Goal: Task Accomplishment & Management: Manage account settings

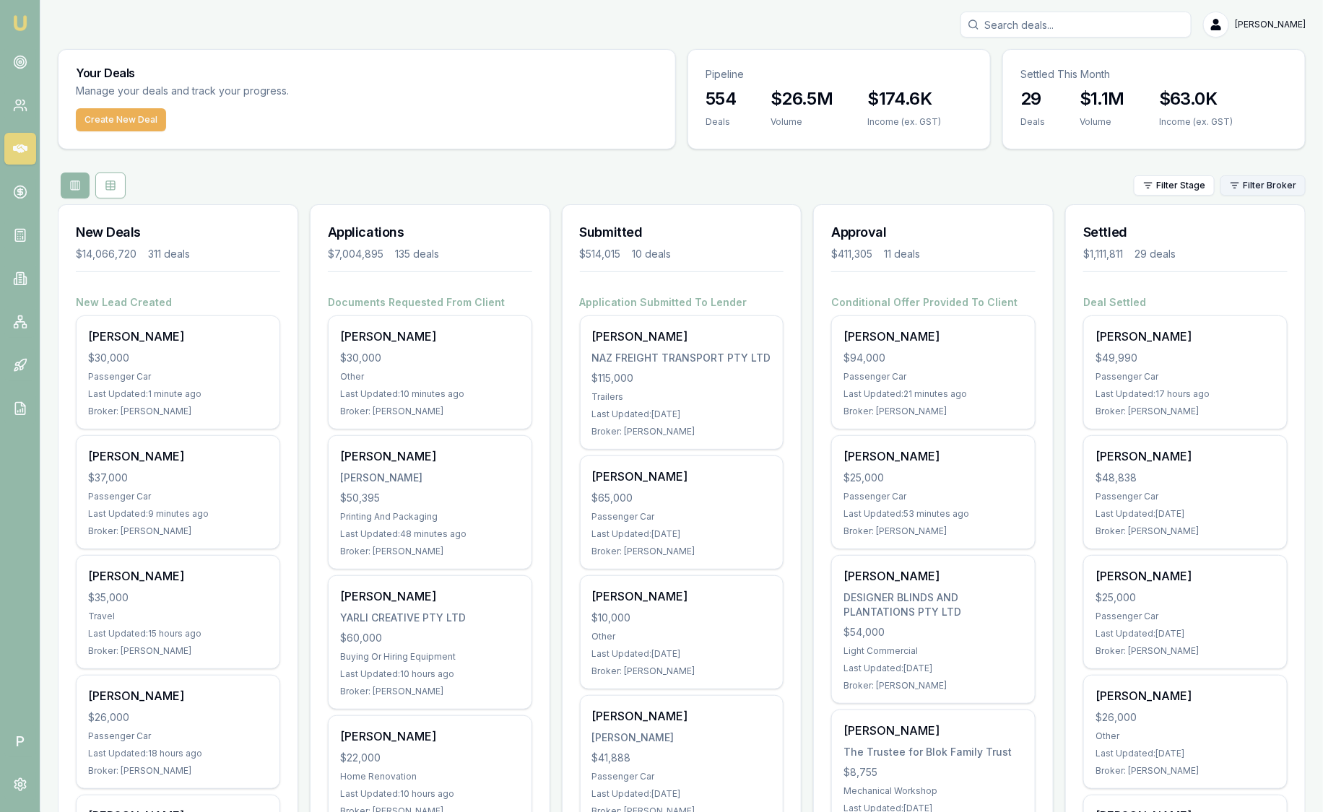
click at [1240, 188] on html "Emu Broker P Sam Crouch Toggle Menu Your Deals Manage your deals and track your…" at bounding box center [661, 406] width 1323 height 812
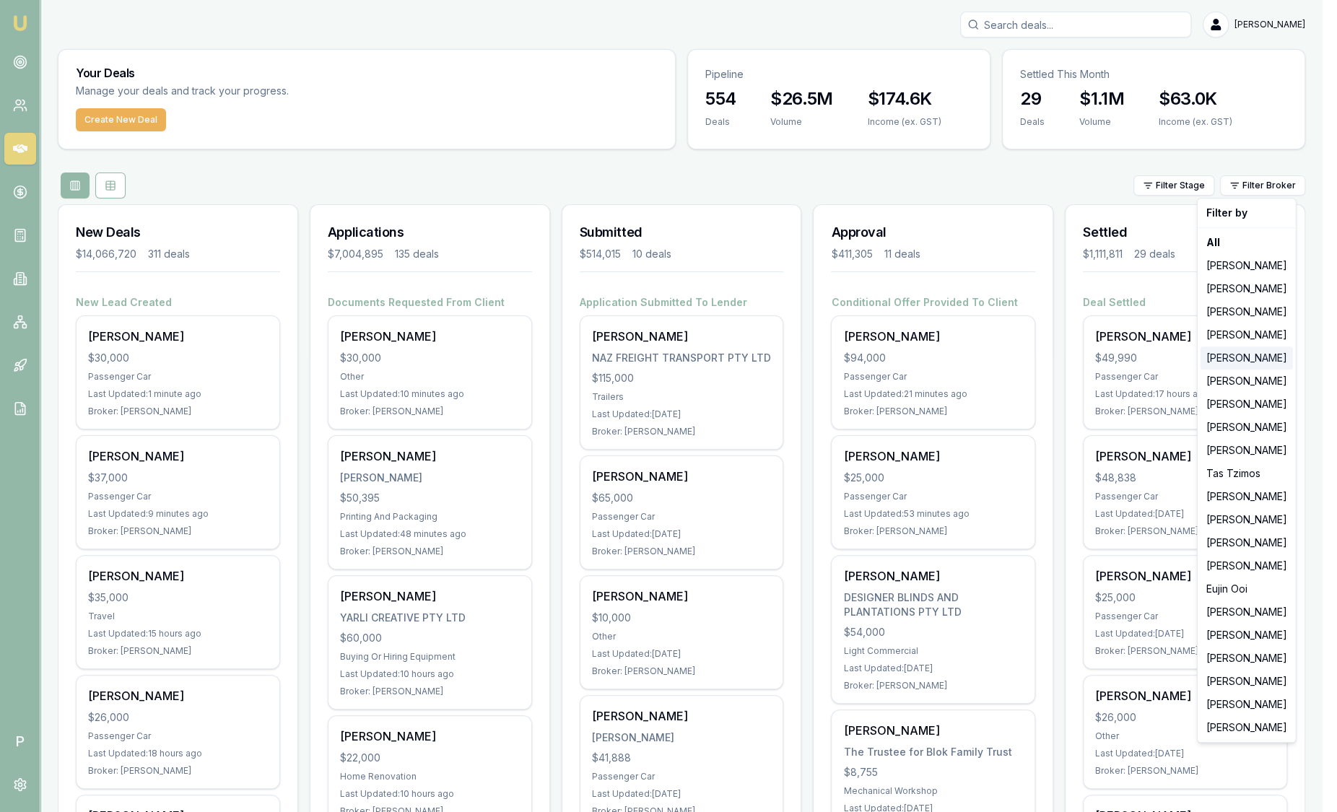
click at [1249, 352] on div "[PERSON_NAME]" at bounding box center [1247, 358] width 92 height 23
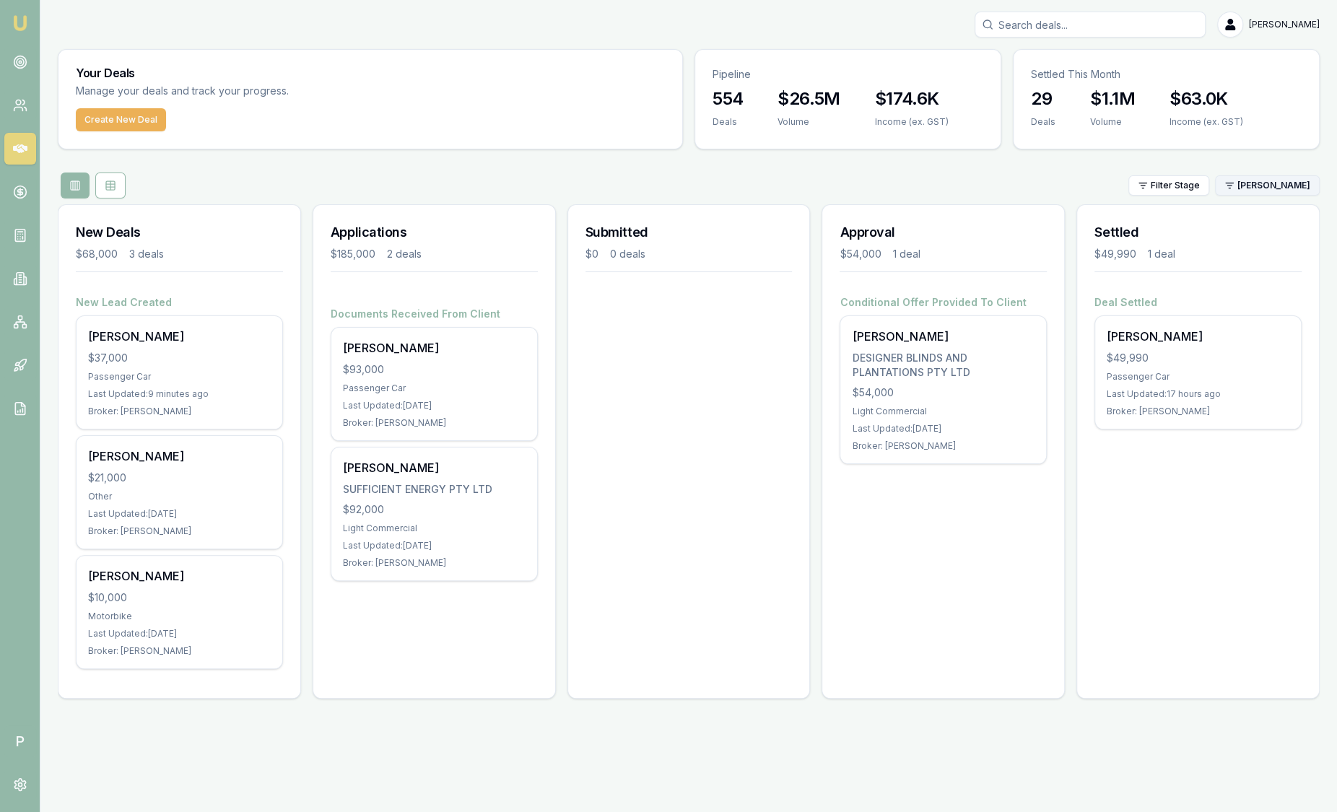
click at [1264, 188] on html "Emu Broker P Sam Crouch Toggle Menu Your Deals Manage your deals and track your…" at bounding box center [668, 406] width 1337 height 812
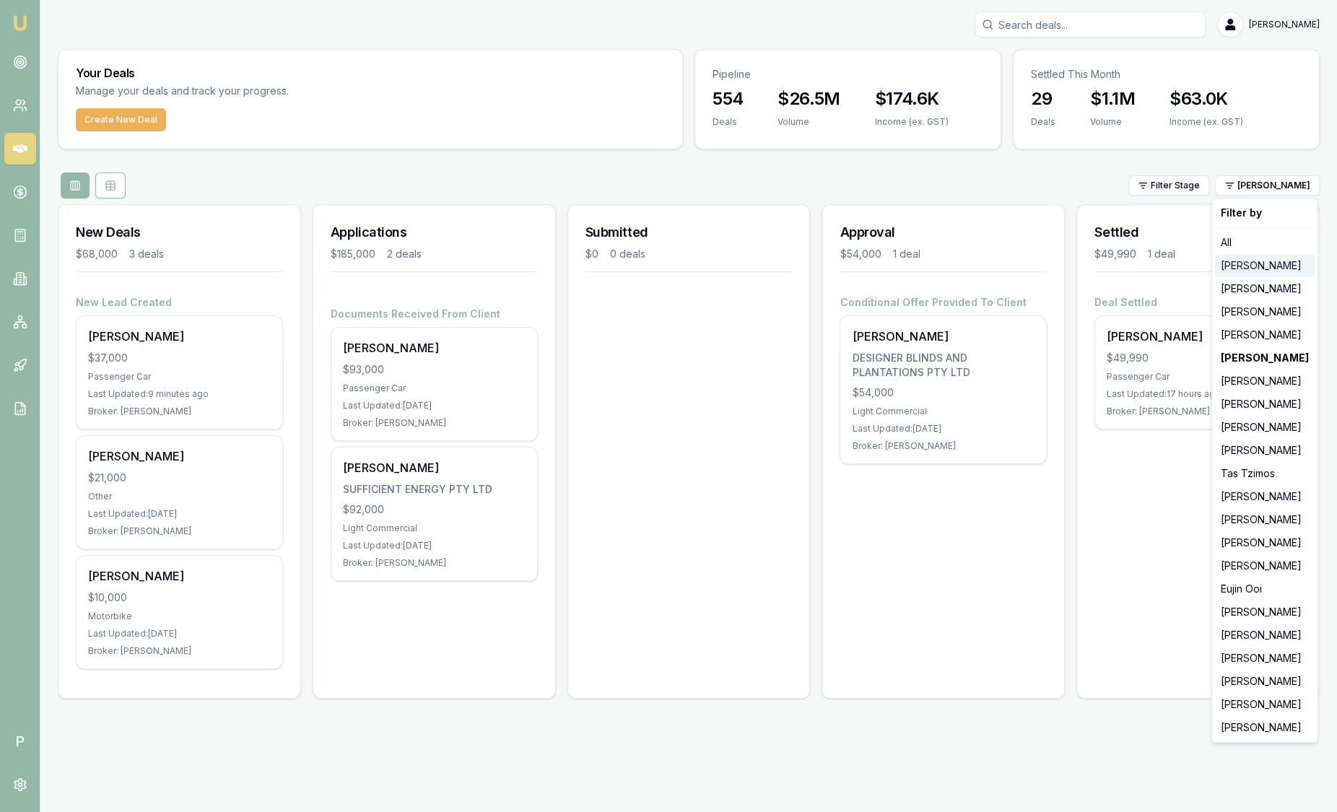
click at [1254, 261] on div "[PERSON_NAME]" at bounding box center [1265, 265] width 100 height 23
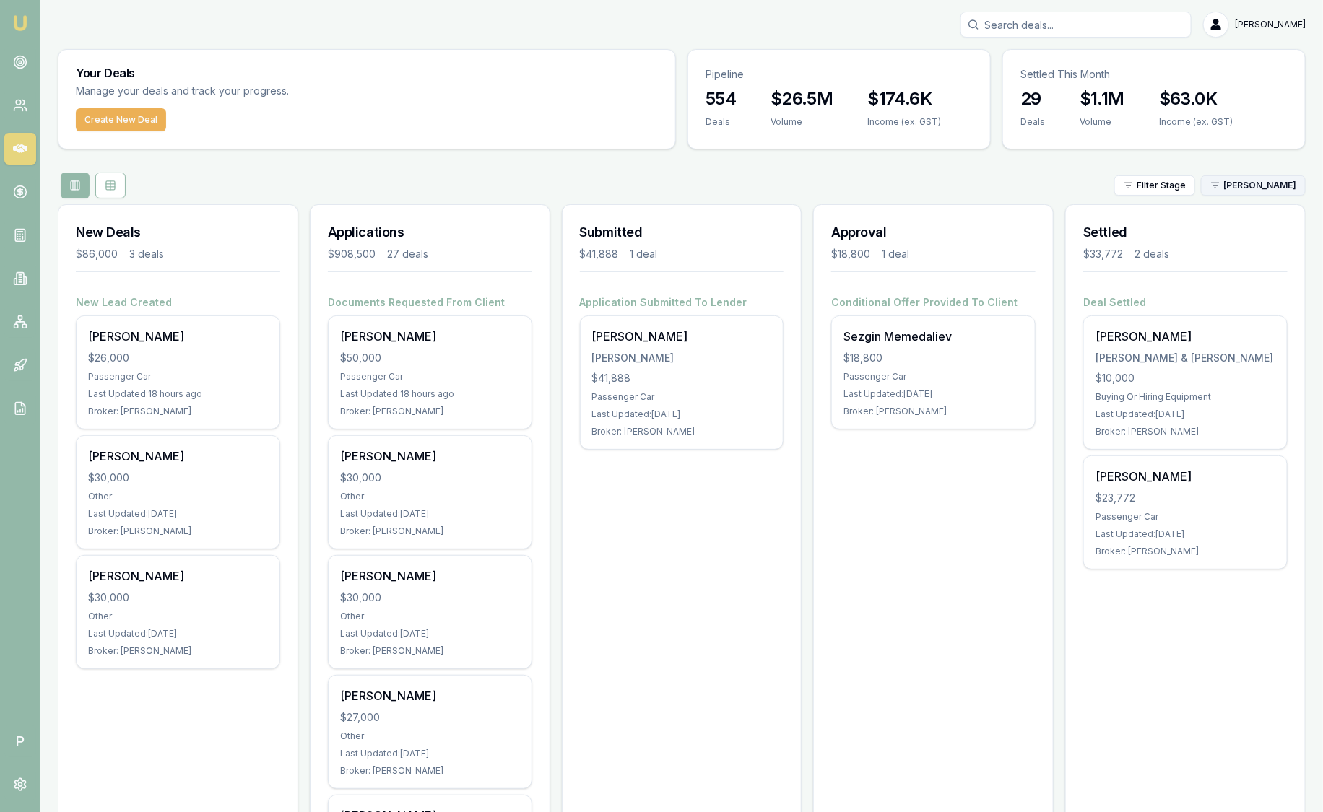
click at [1284, 183] on html "Emu Broker P Sam Crouch Toggle Menu Your Deals Manage your deals and track your…" at bounding box center [661, 406] width 1323 height 812
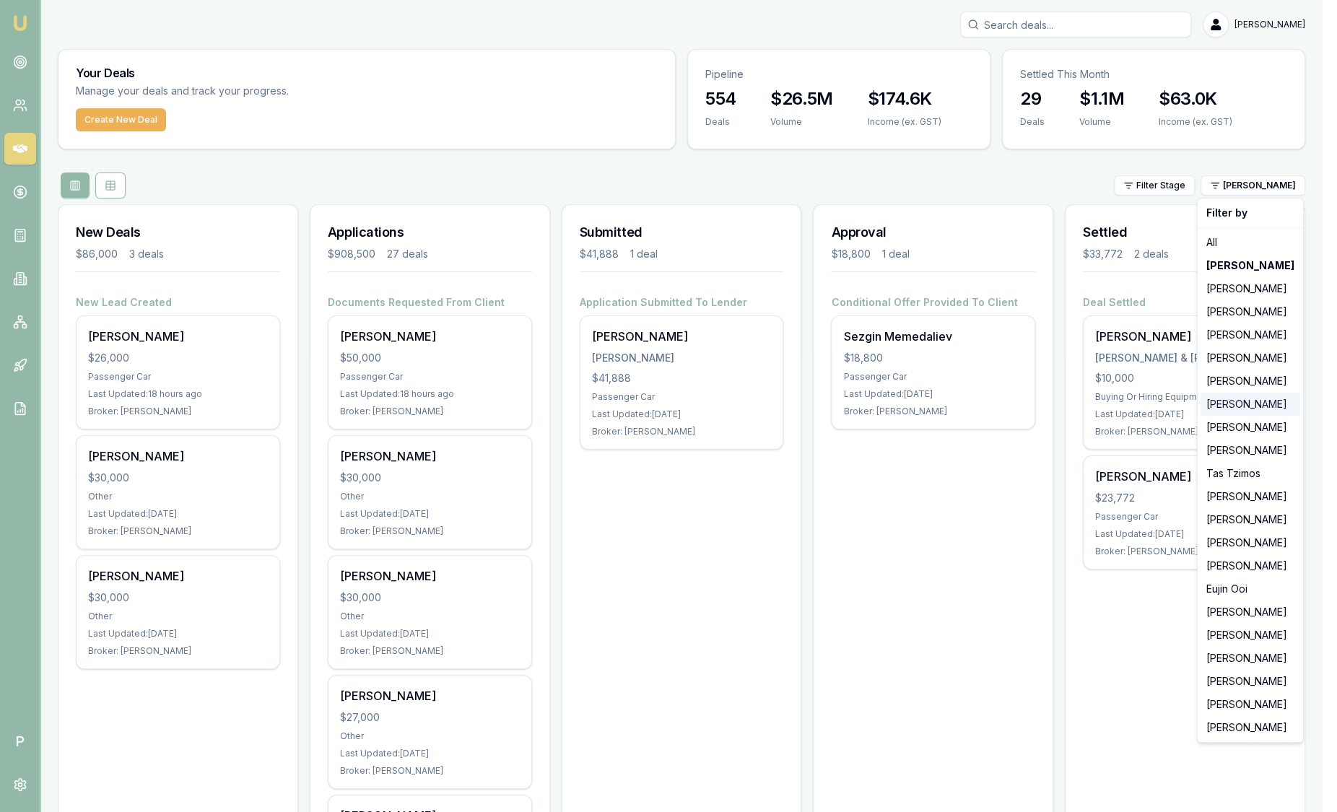
click at [1237, 406] on div "[PERSON_NAME]" at bounding box center [1251, 404] width 100 height 23
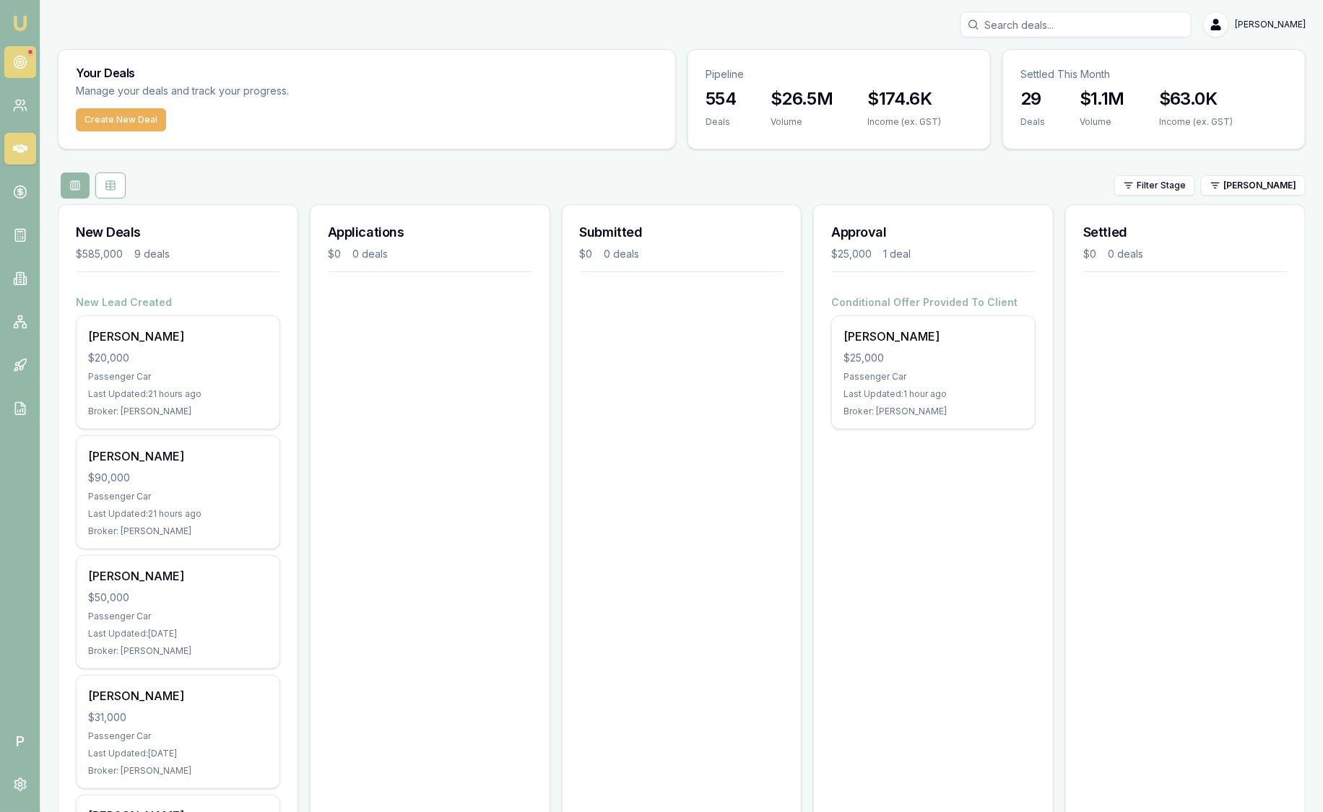
click at [19, 68] on circle at bounding box center [20, 62] width 12 height 12
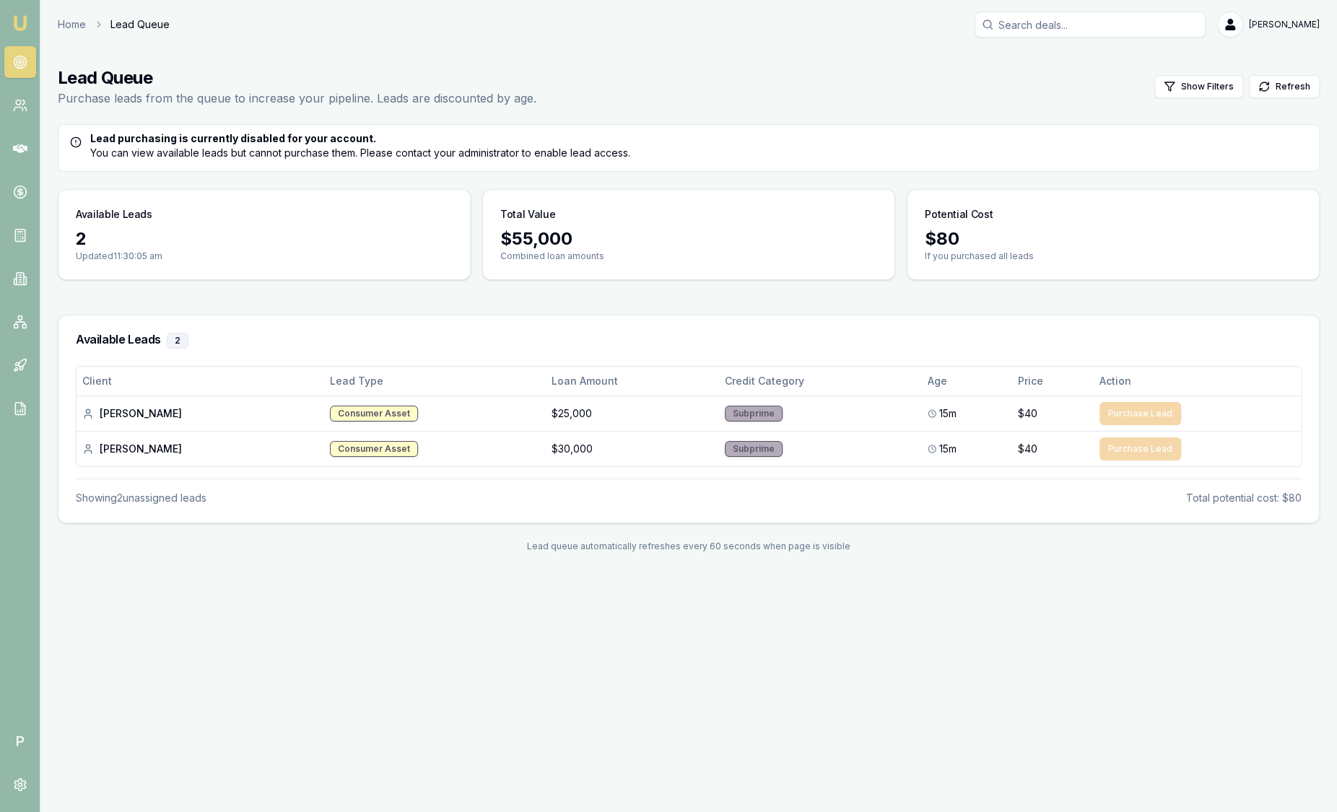
click at [15, 21] on img at bounding box center [20, 22] width 17 height 17
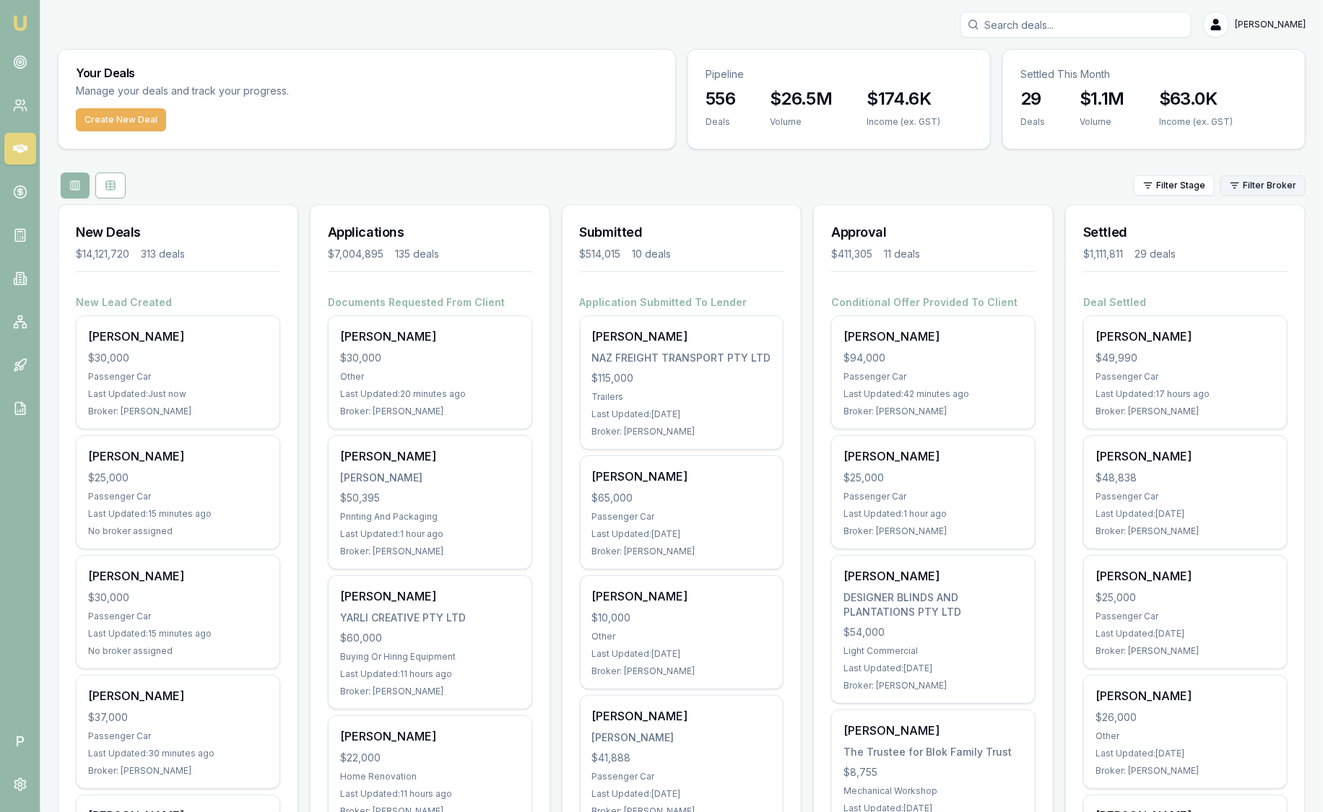
click at [1270, 188] on html "Emu Broker P Sam Crouch Toggle Menu Your Deals Manage your deals and track your…" at bounding box center [661, 406] width 1323 height 812
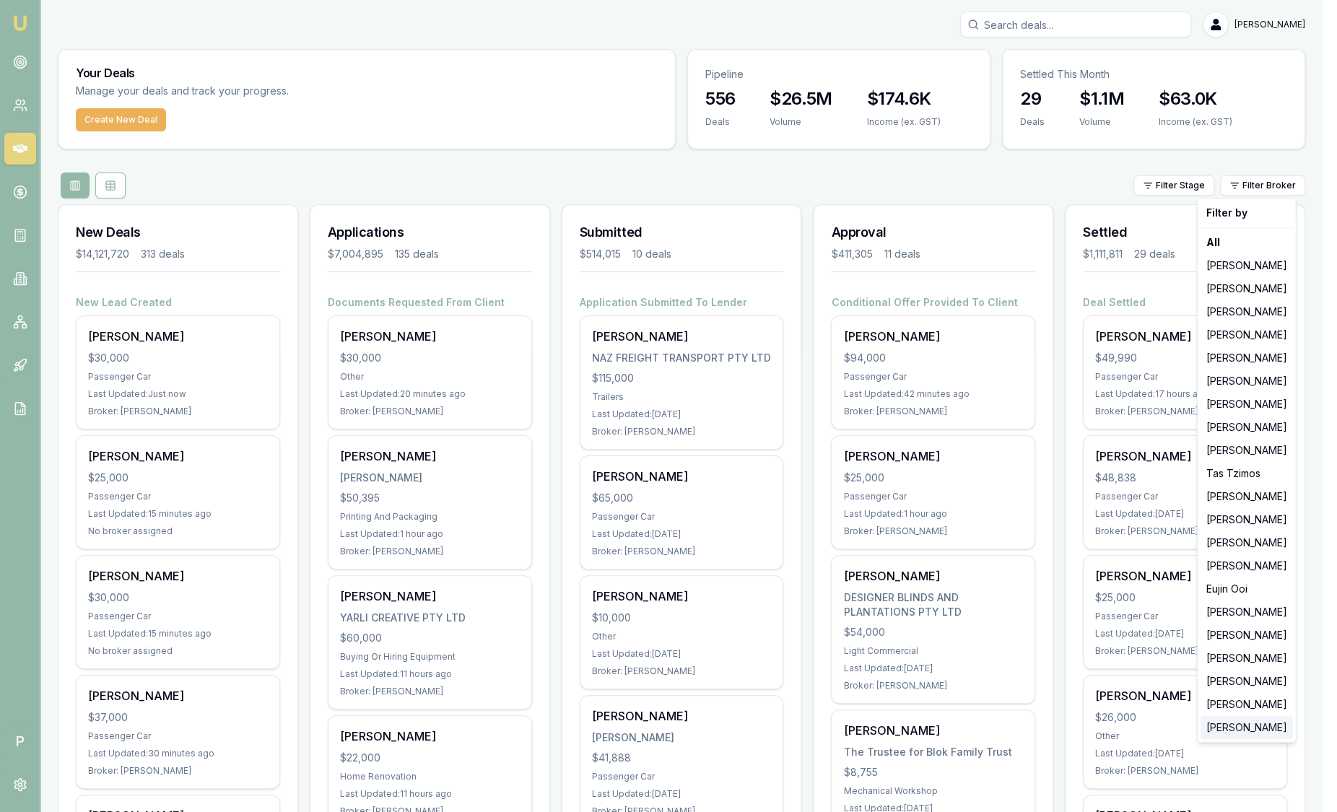
click at [1235, 726] on div "Jack Armstrong" at bounding box center [1247, 727] width 92 height 23
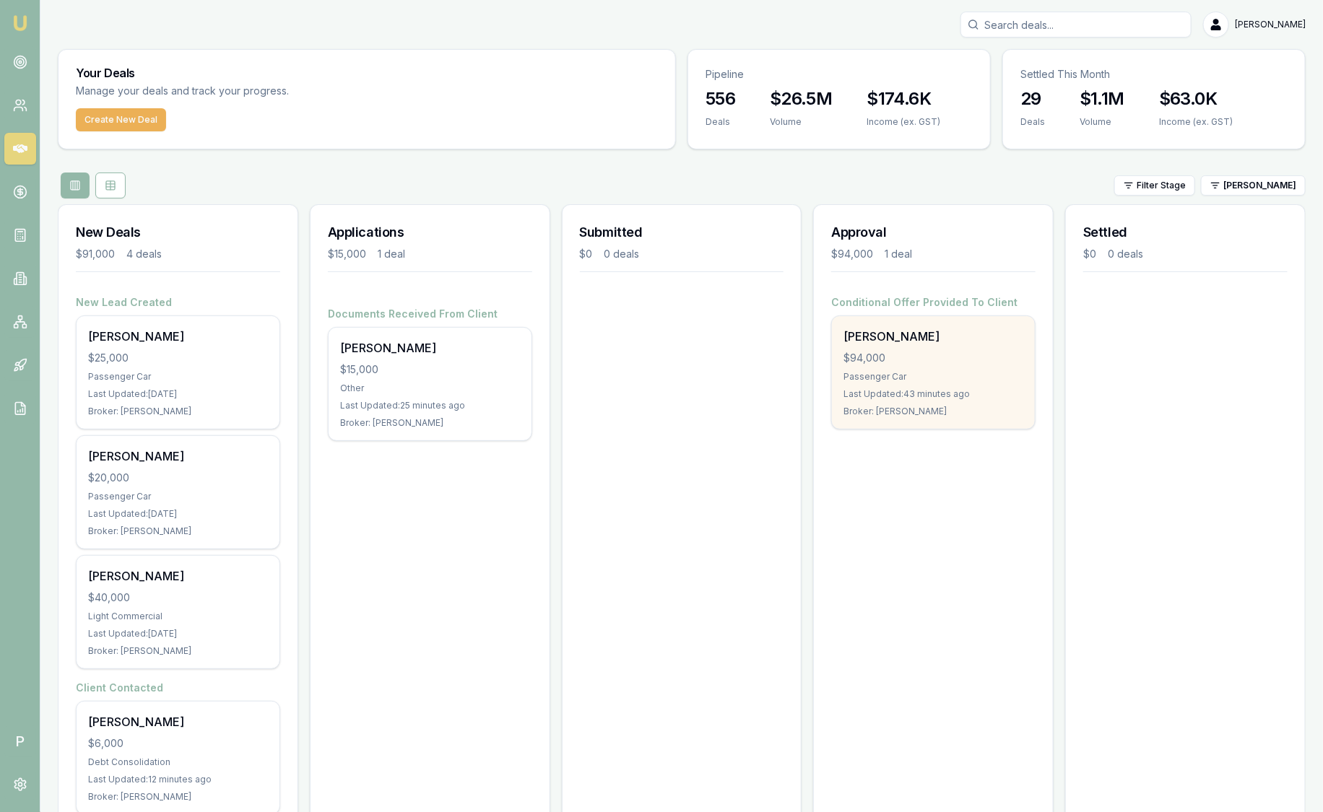
click at [922, 373] on div "Passenger Car" at bounding box center [933, 377] width 180 height 12
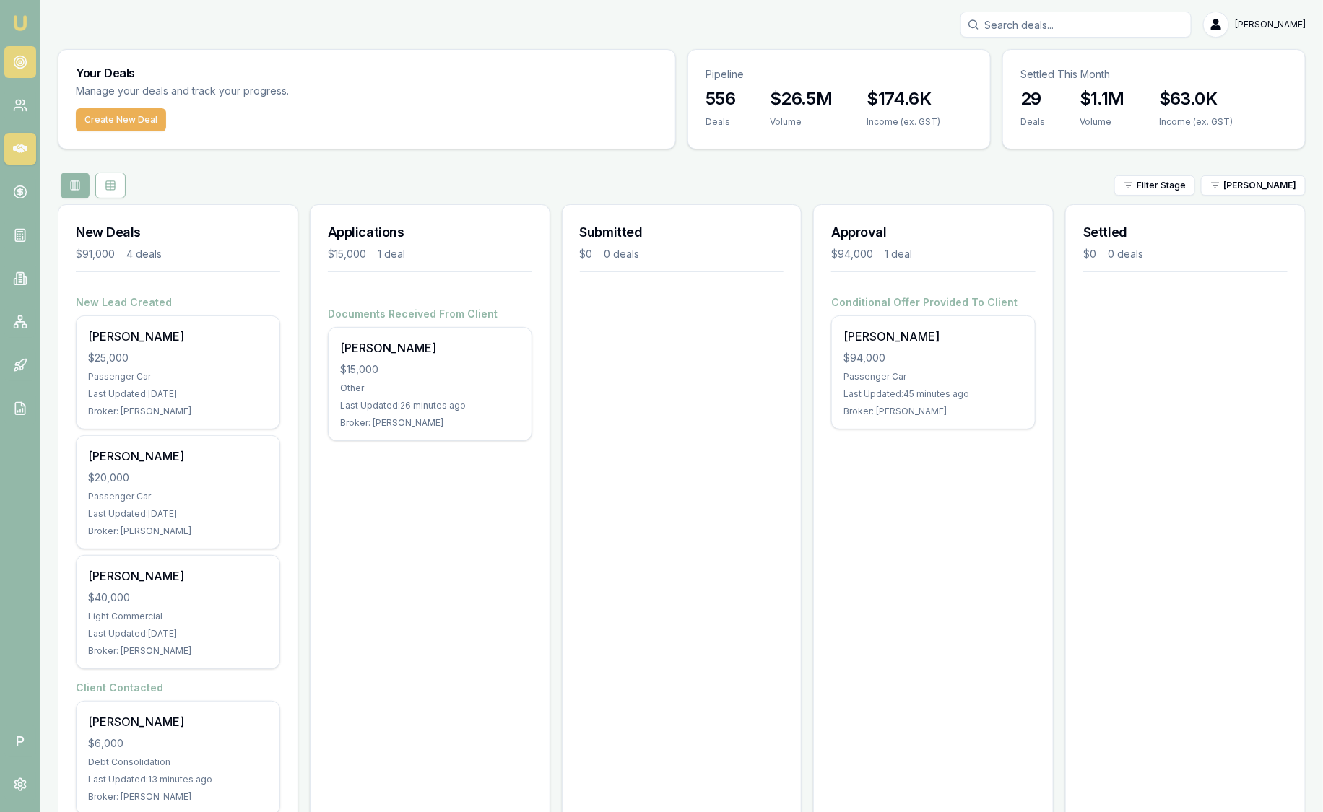
click at [23, 60] on icon at bounding box center [20, 62] width 14 height 14
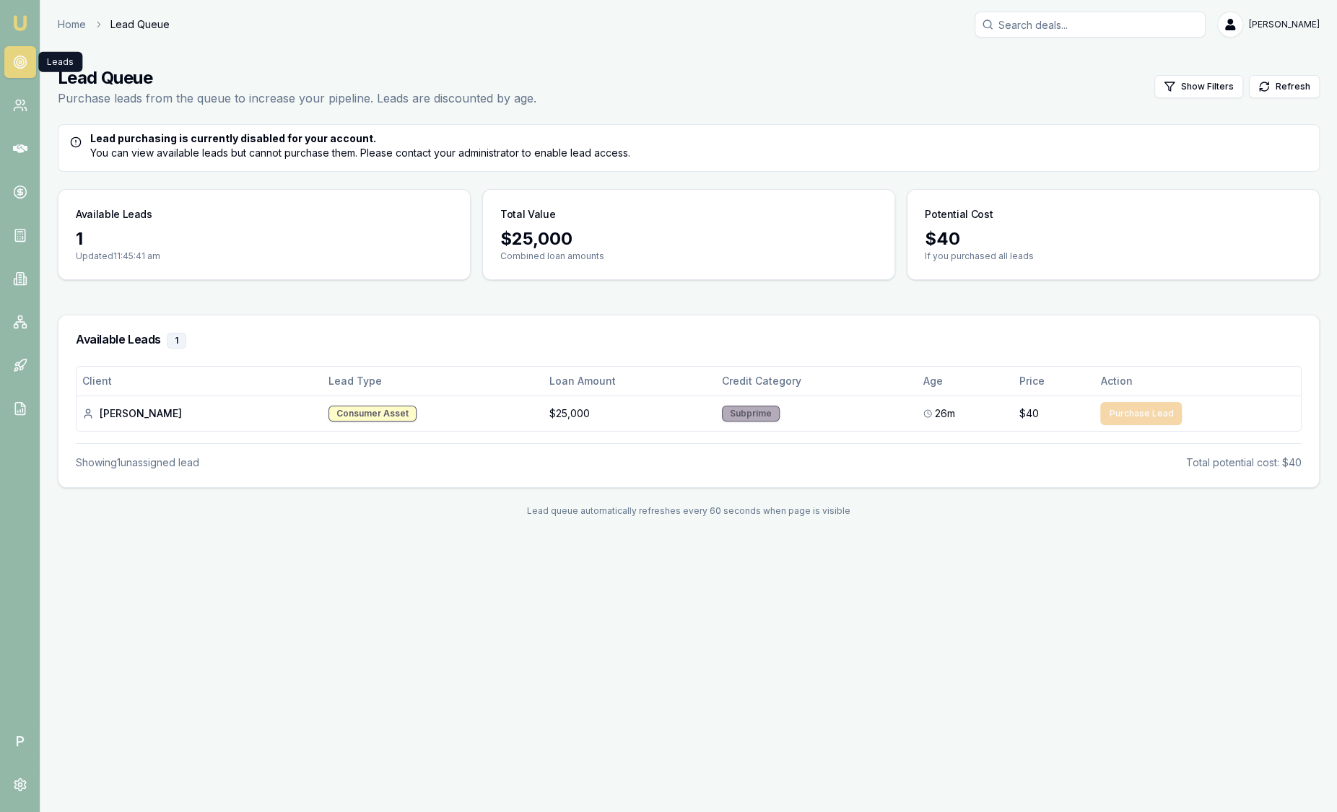
click at [20, 22] on img at bounding box center [20, 22] width 17 height 17
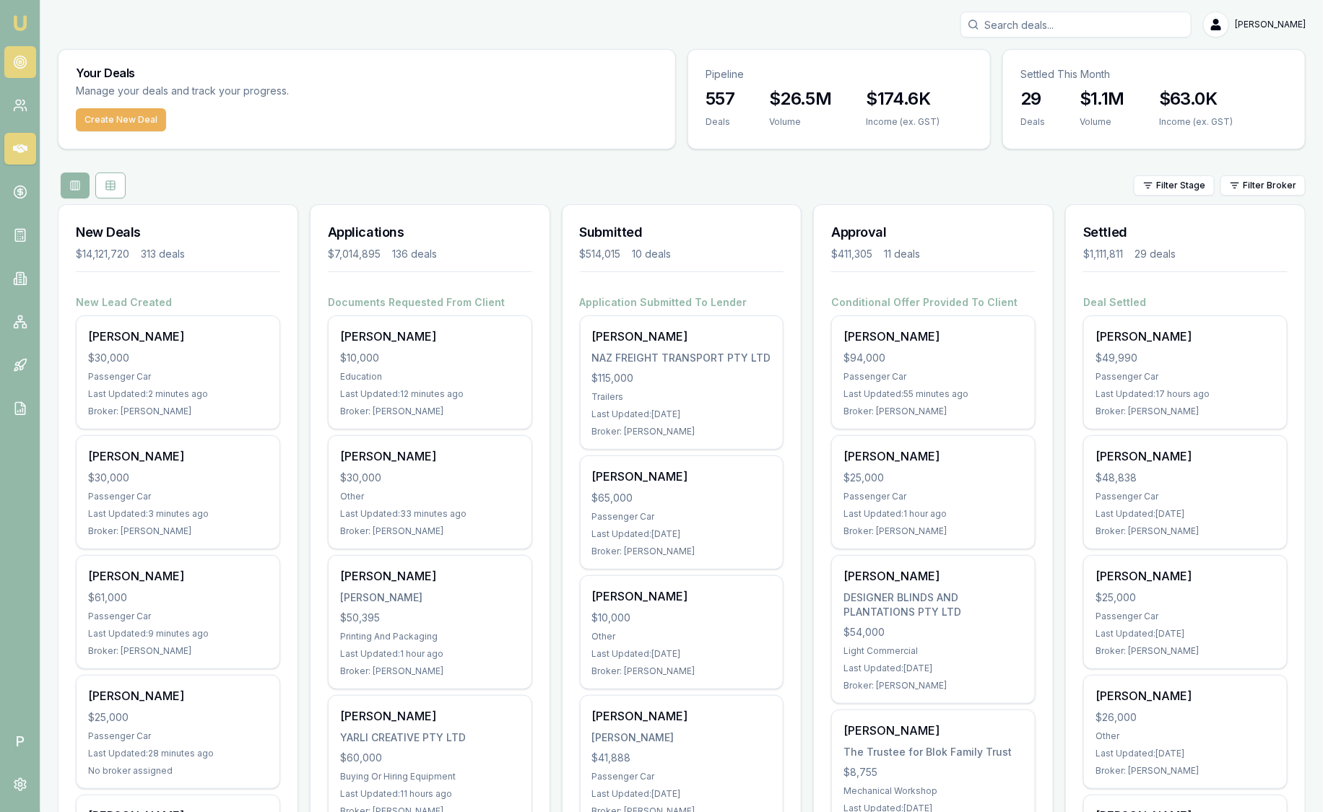
click at [30, 65] on link at bounding box center [20, 62] width 32 height 32
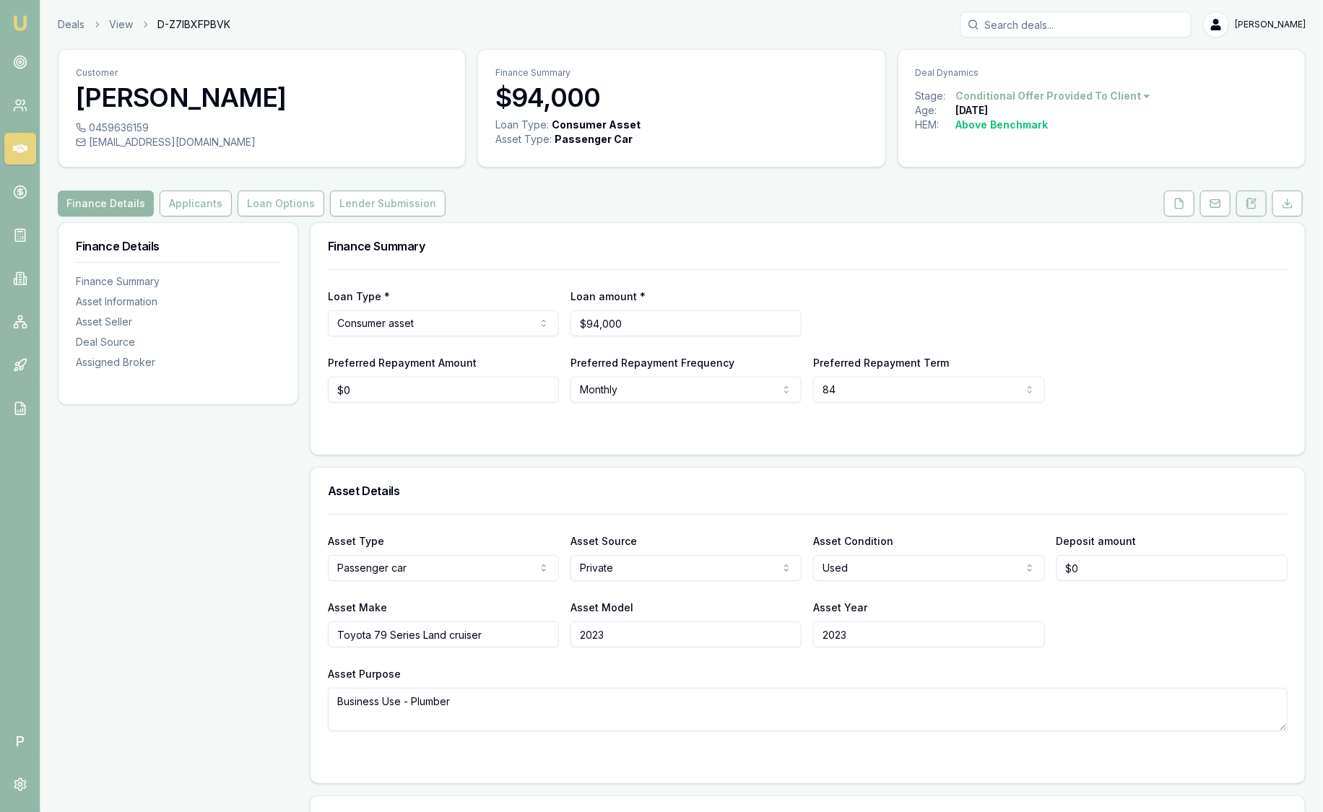
click at [1258, 200] on button at bounding box center [1251, 204] width 30 height 26
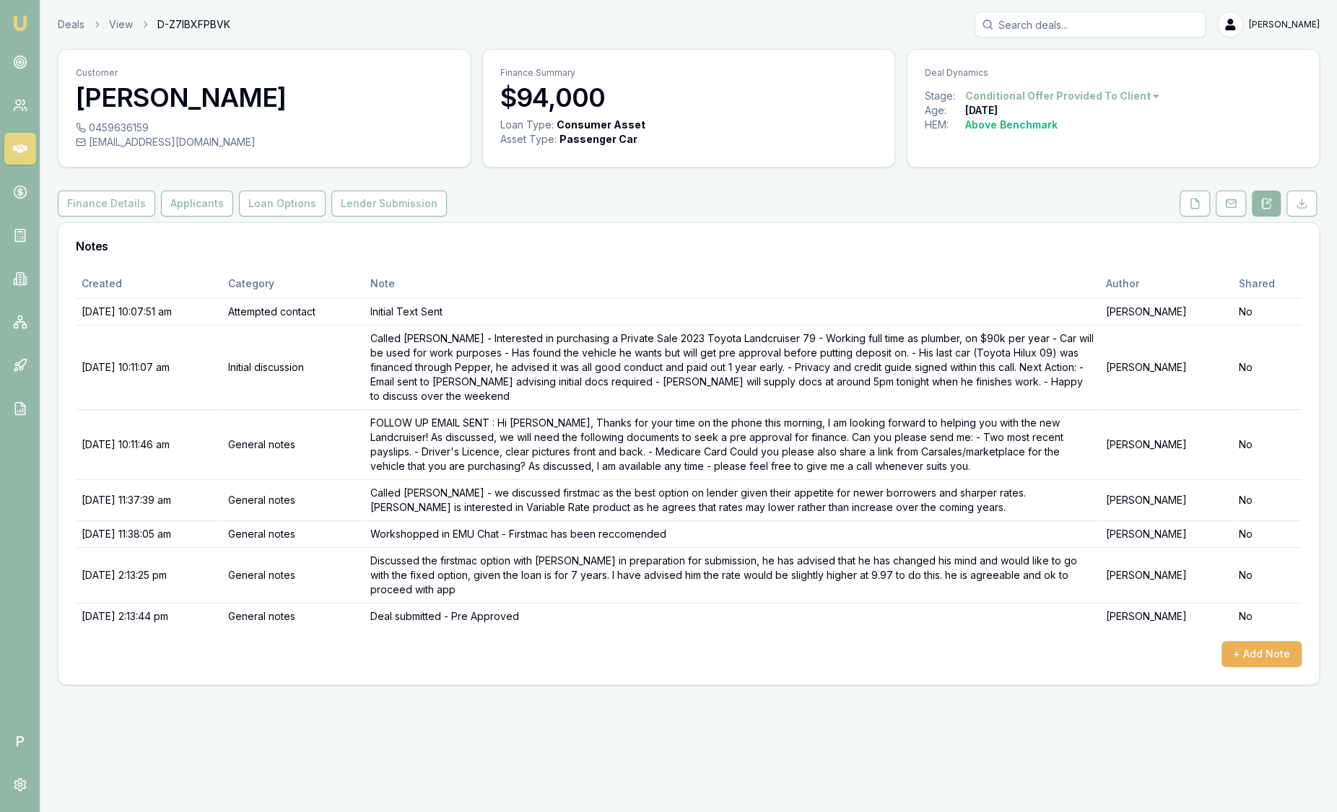
click at [19, 25] on img at bounding box center [20, 22] width 17 height 17
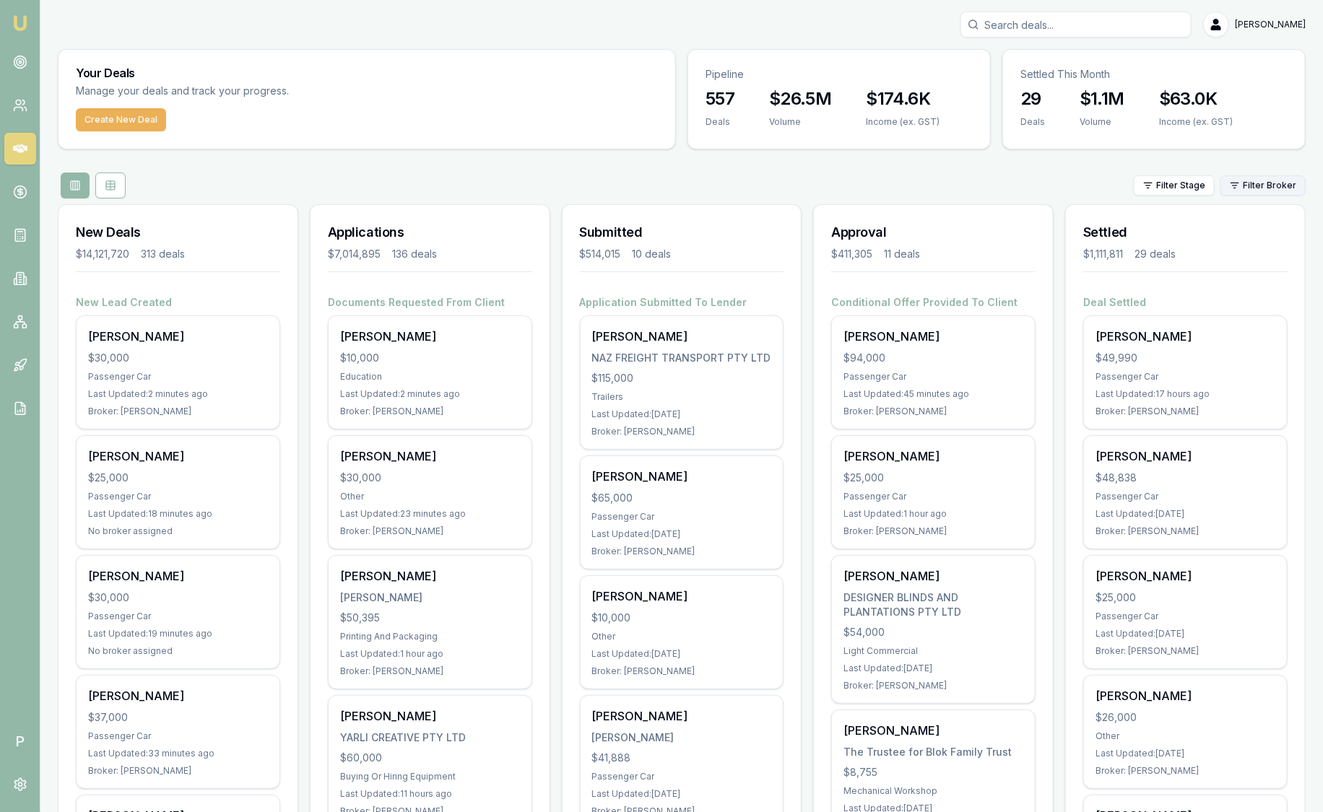
drag, startPoint x: 1267, startPoint y: 173, endPoint x: 1267, endPoint y: 184, distance: 10.8
click at [1267, 173] on div "Filter Stage Filter Broker" at bounding box center [682, 186] width 1248 height 26
click at [1267, 190] on html "Emu Broker P Sam Crouch Toggle Menu Your Deals Manage your deals and track your…" at bounding box center [661, 406] width 1323 height 812
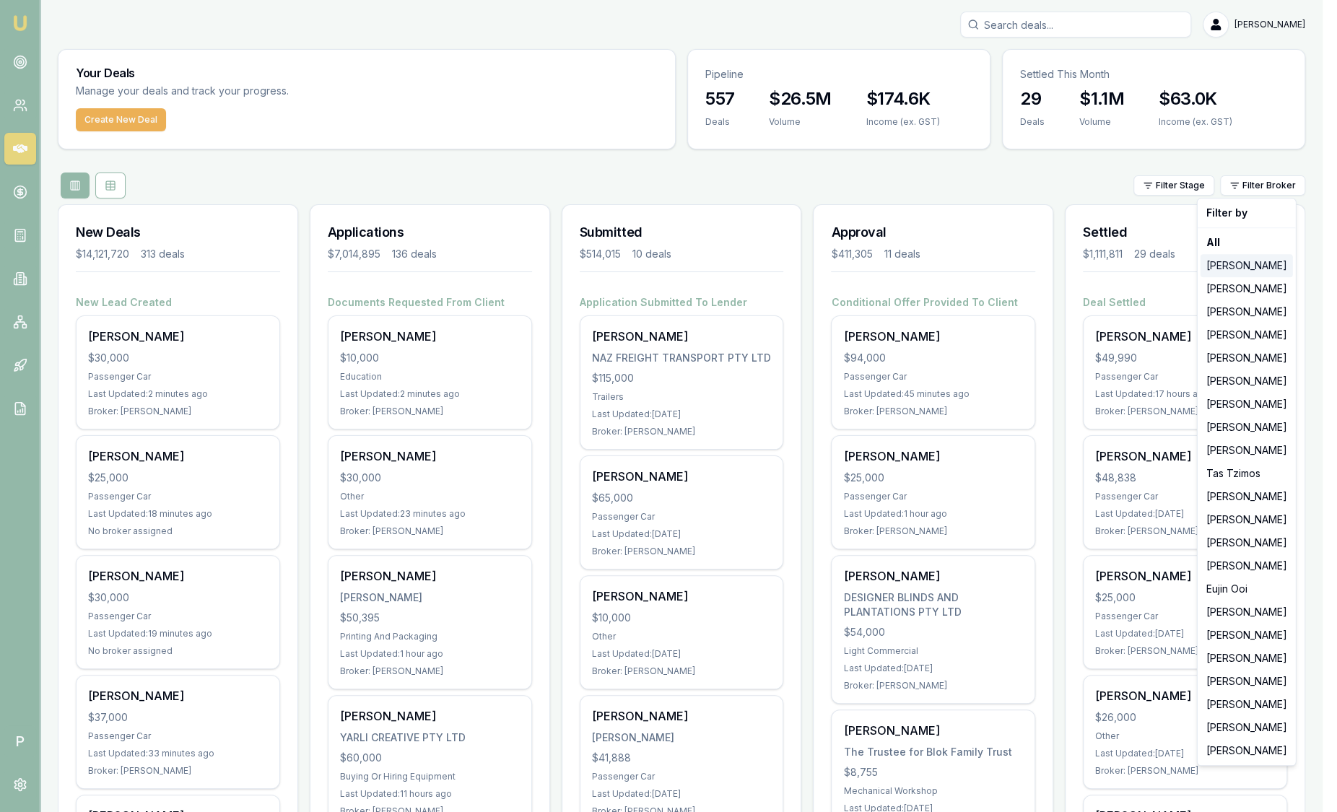
click at [1263, 256] on div "[PERSON_NAME]" at bounding box center [1247, 265] width 92 height 23
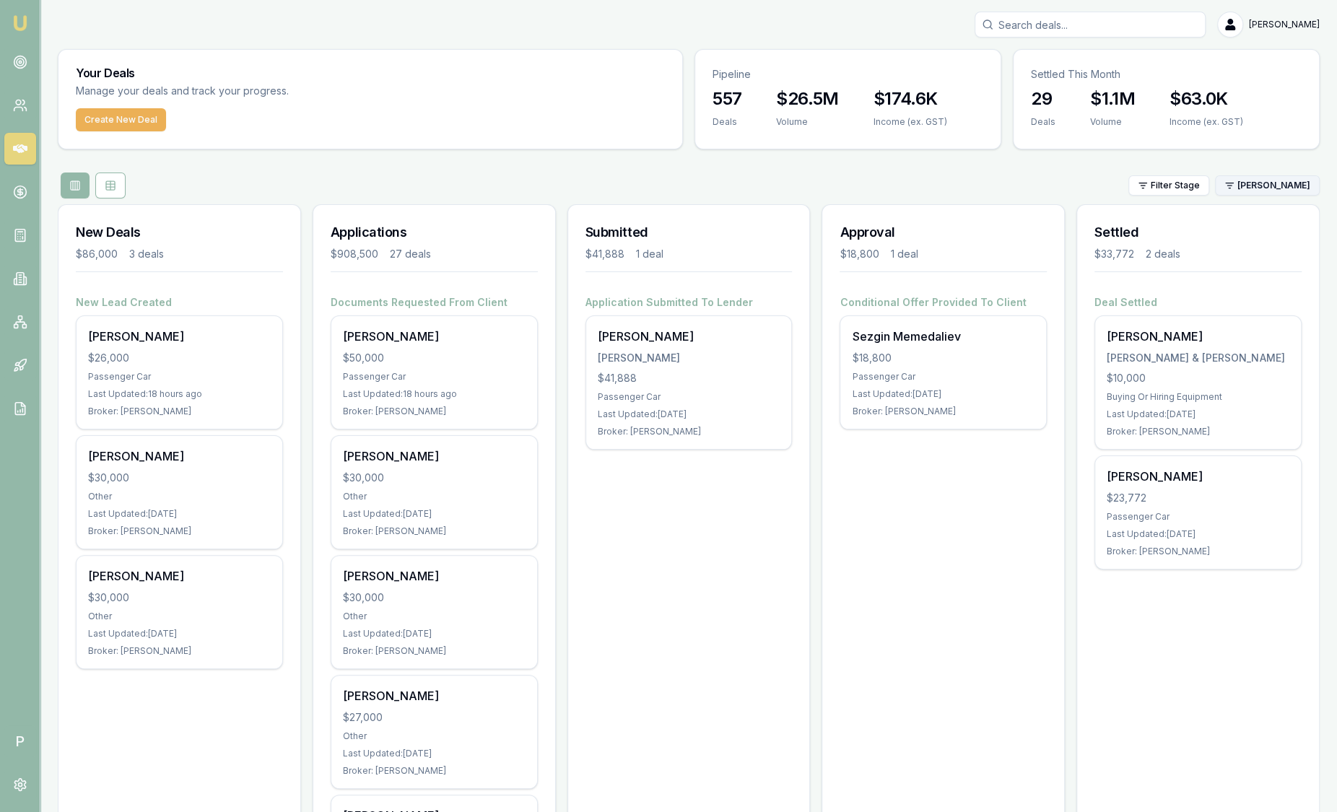
click at [1250, 190] on html "Emu Broker P Sam Crouch Toggle Menu Your Deals Manage your deals and track your…" at bounding box center [668, 406] width 1337 height 812
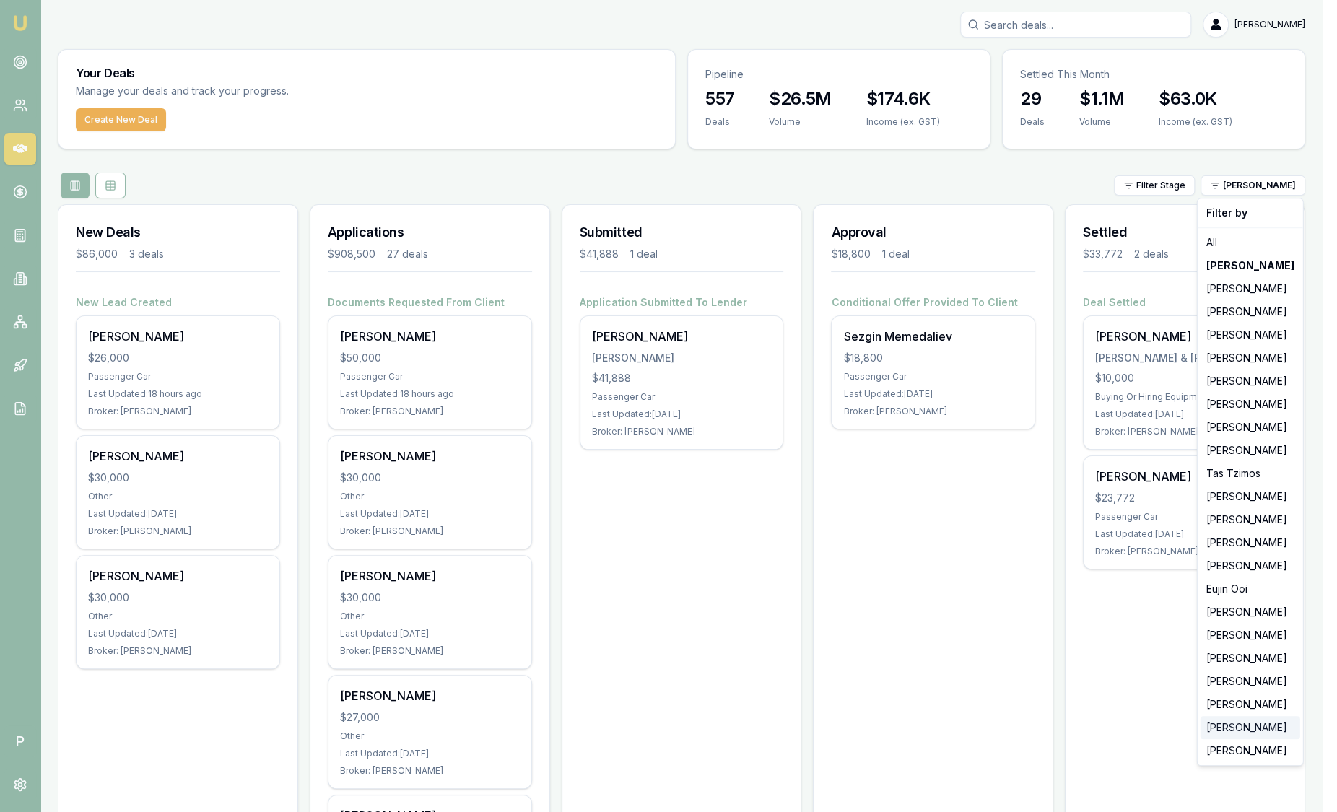
click at [1270, 732] on div "[PERSON_NAME]" at bounding box center [1251, 727] width 100 height 23
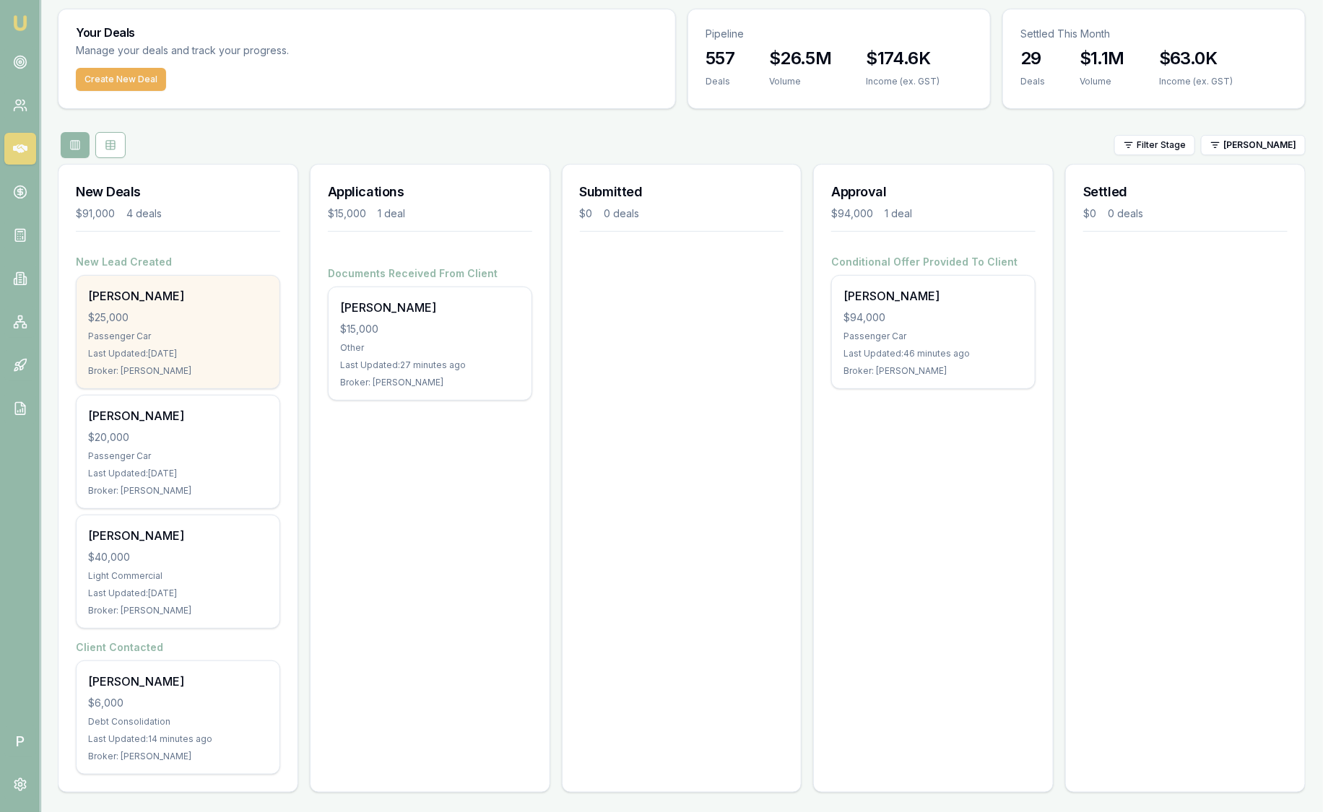
scroll to position [42, 0]
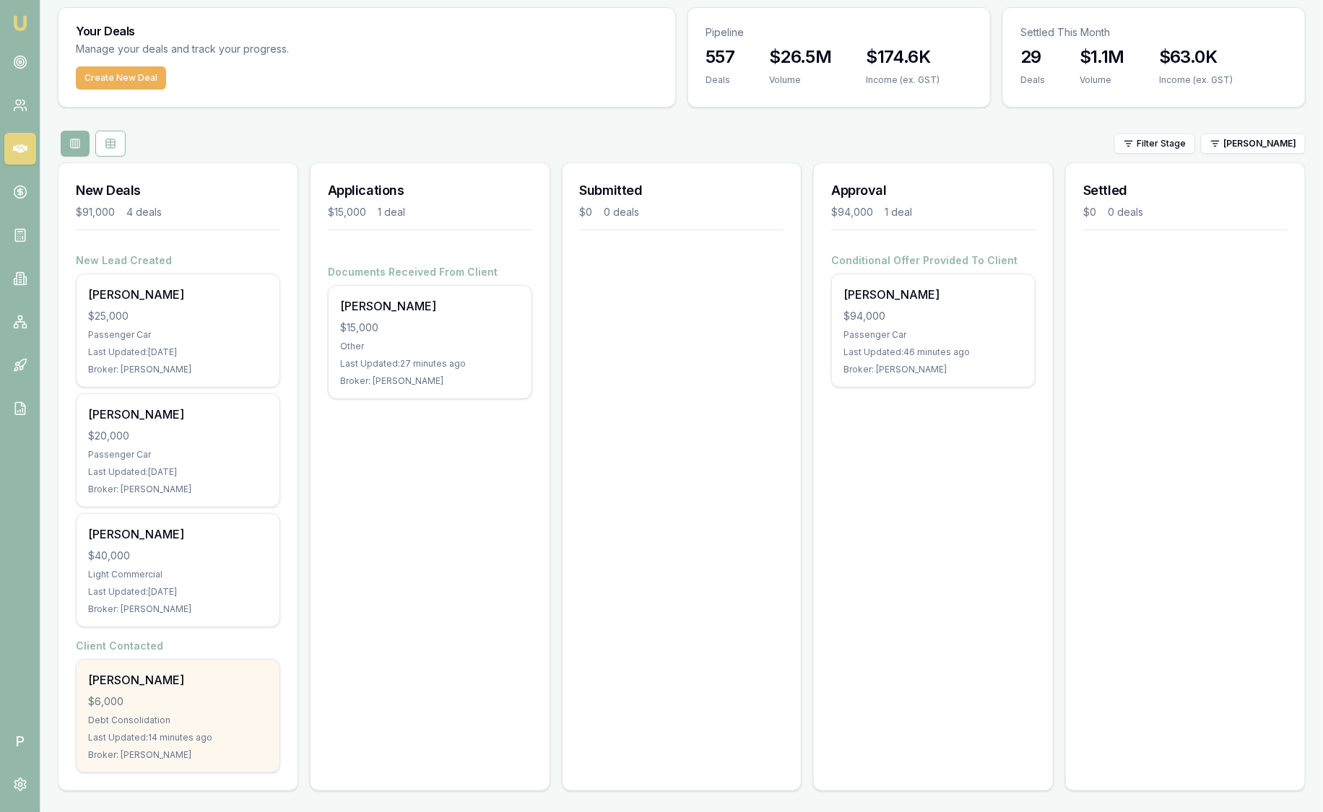
click at [172, 709] on div "Hujaness Samuela $6,000 Debt Consolidation Last Updated: 14 minutes ago Broker:…" at bounding box center [178, 716] width 203 height 113
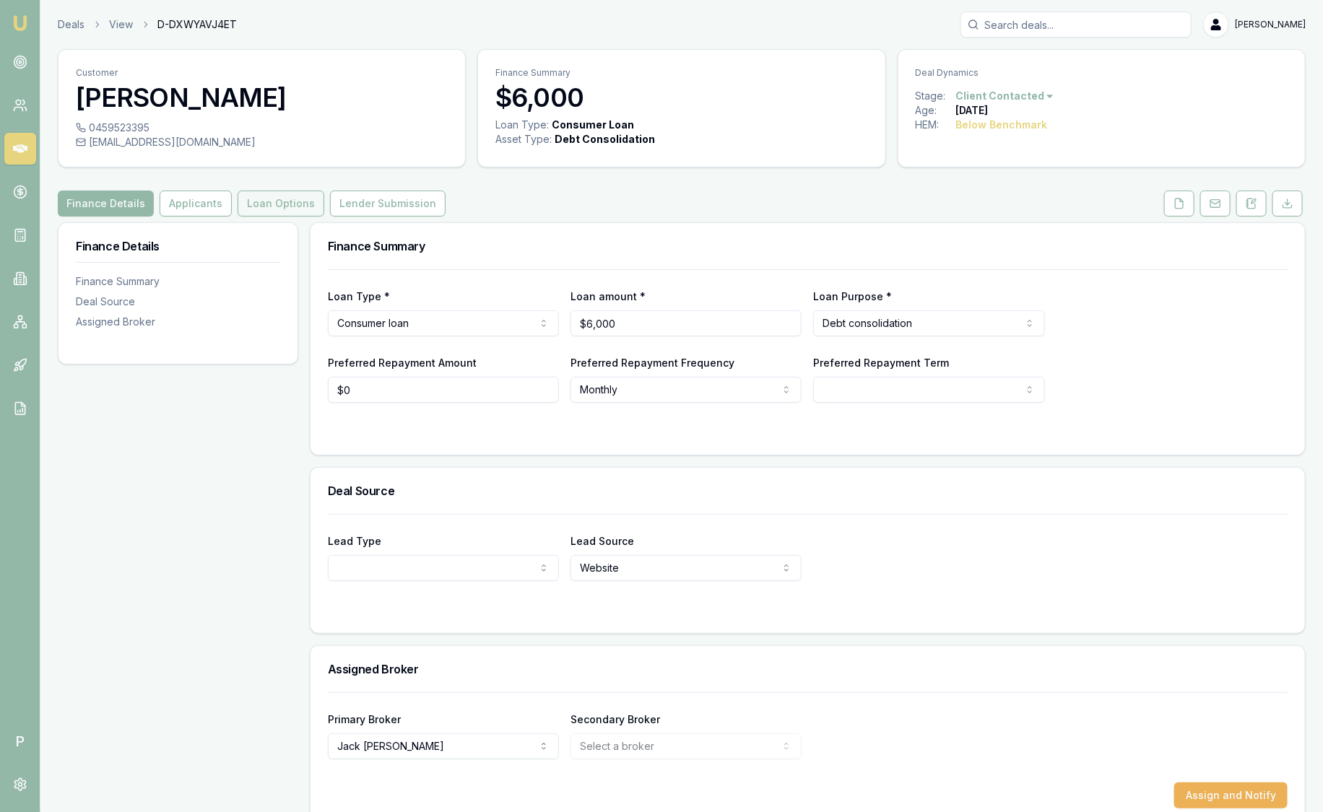
click at [276, 201] on button "Loan Options" at bounding box center [281, 204] width 87 height 26
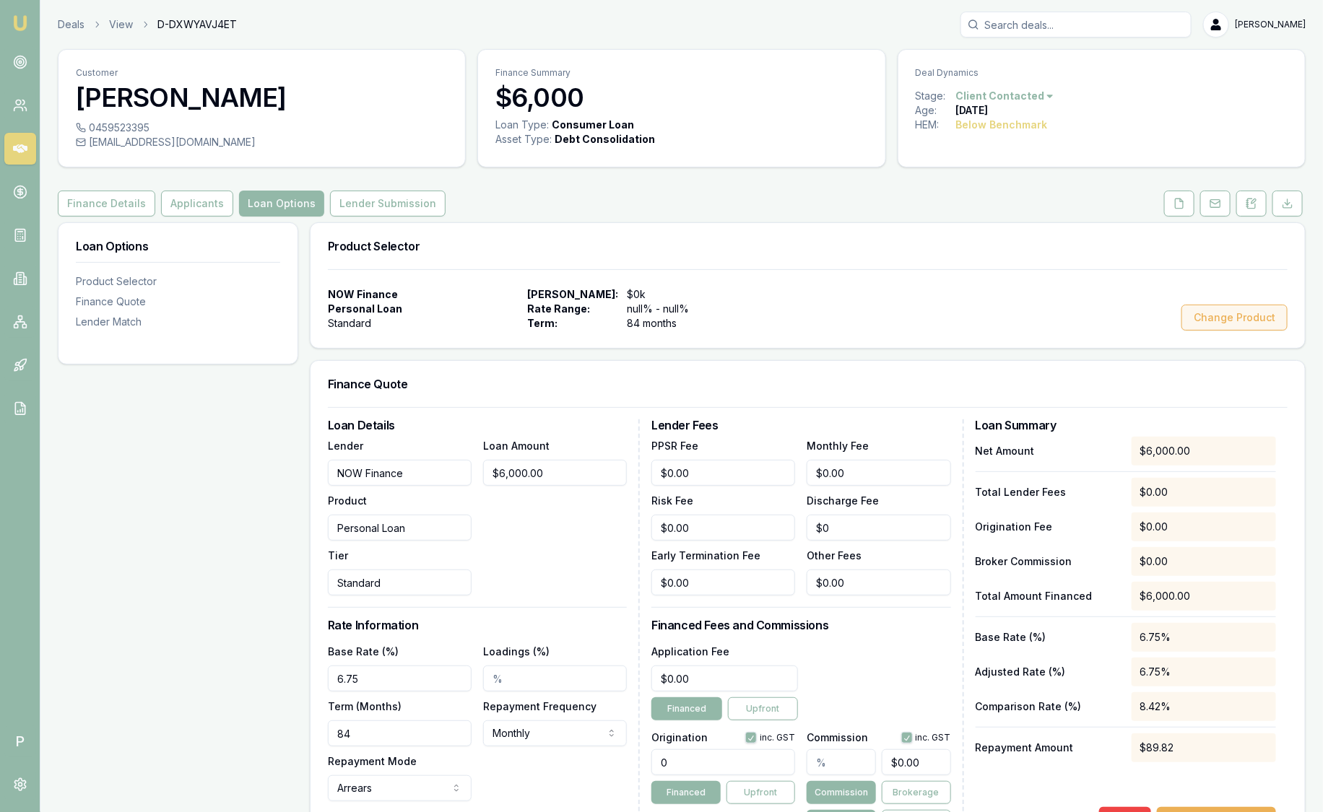
click at [1218, 321] on button "Change Product" at bounding box center [1234, 318] width 106 height 26
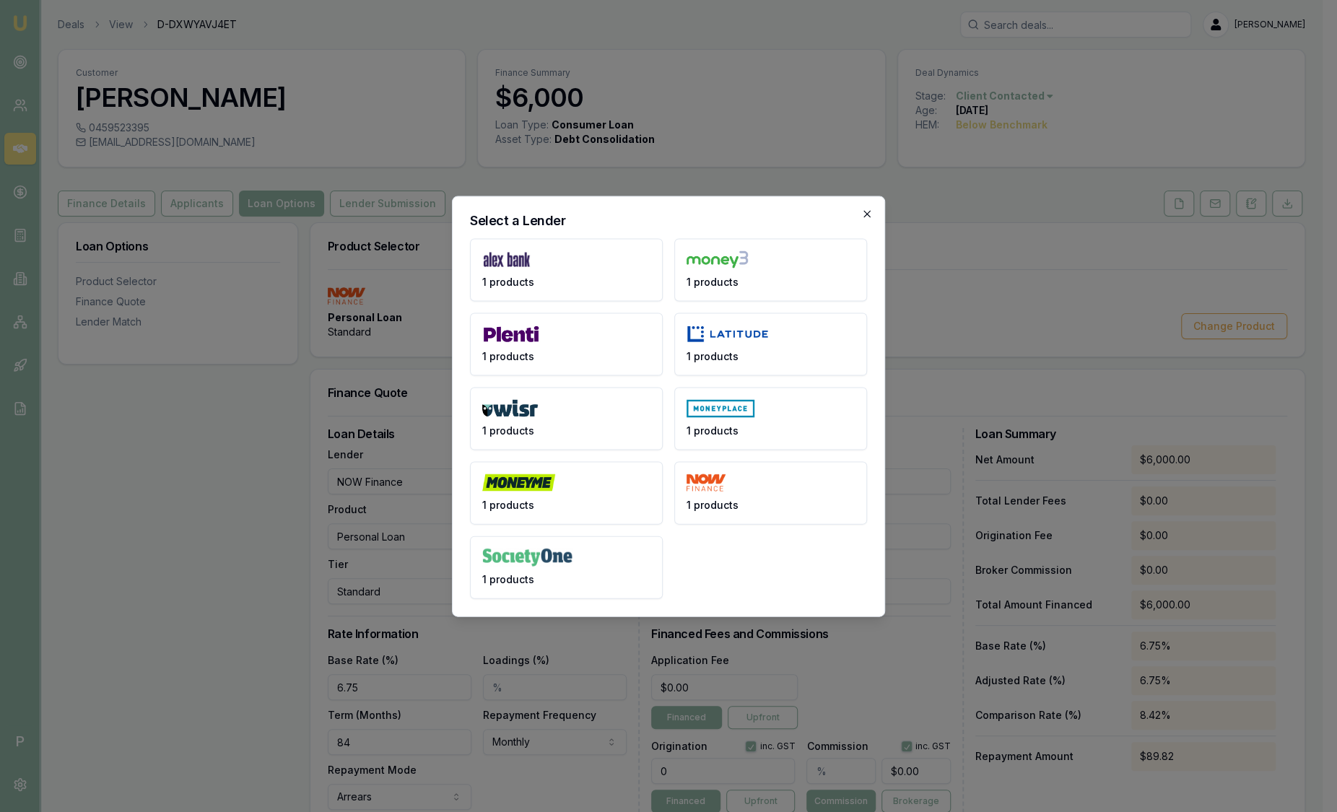
click at [870, 216] on icon "button" at bounding box center [867, 214] width 12 height 12
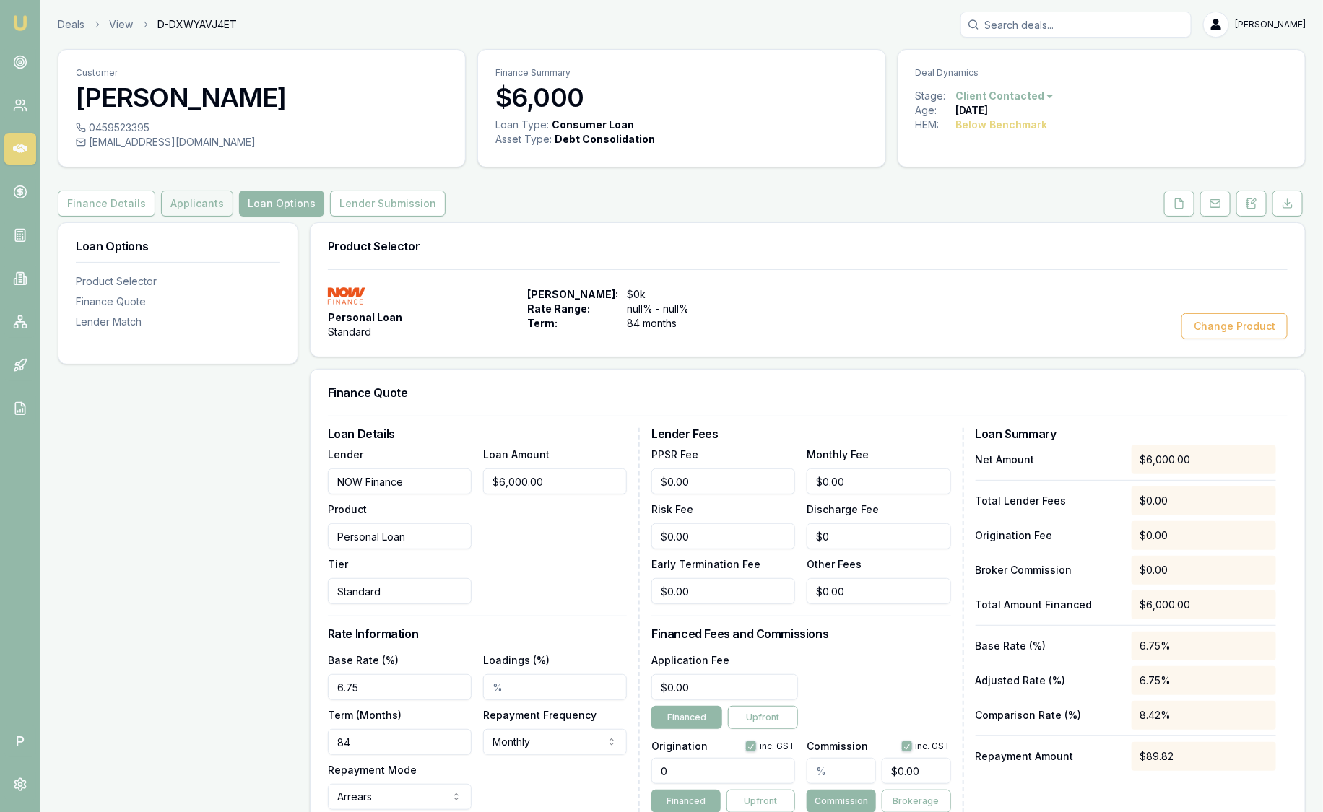
click at [194, 203] on button "Applicants" at bounding box center [197, 204] width 72 height 26
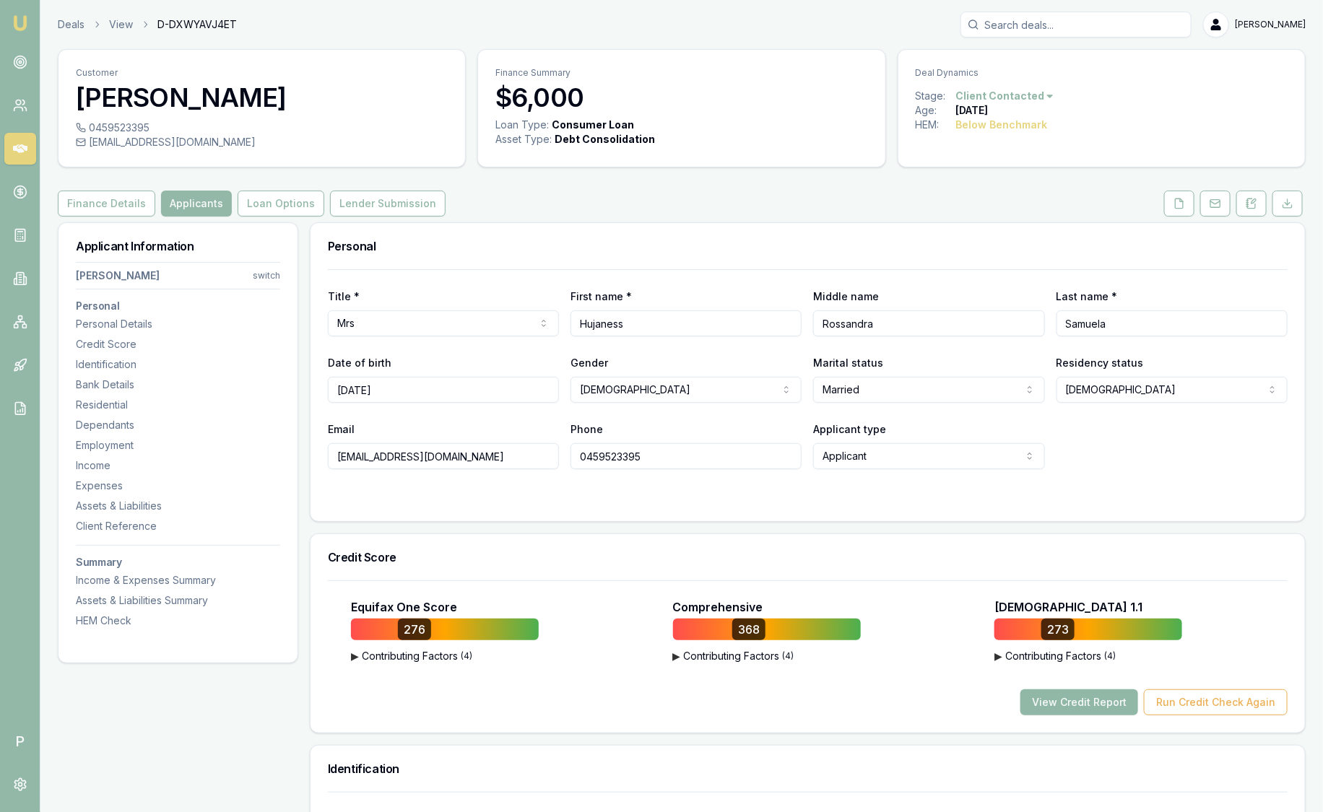
click at [1080, 703] on button "View Credit Report" at bounding box center [1079, 702] width 118 height 26
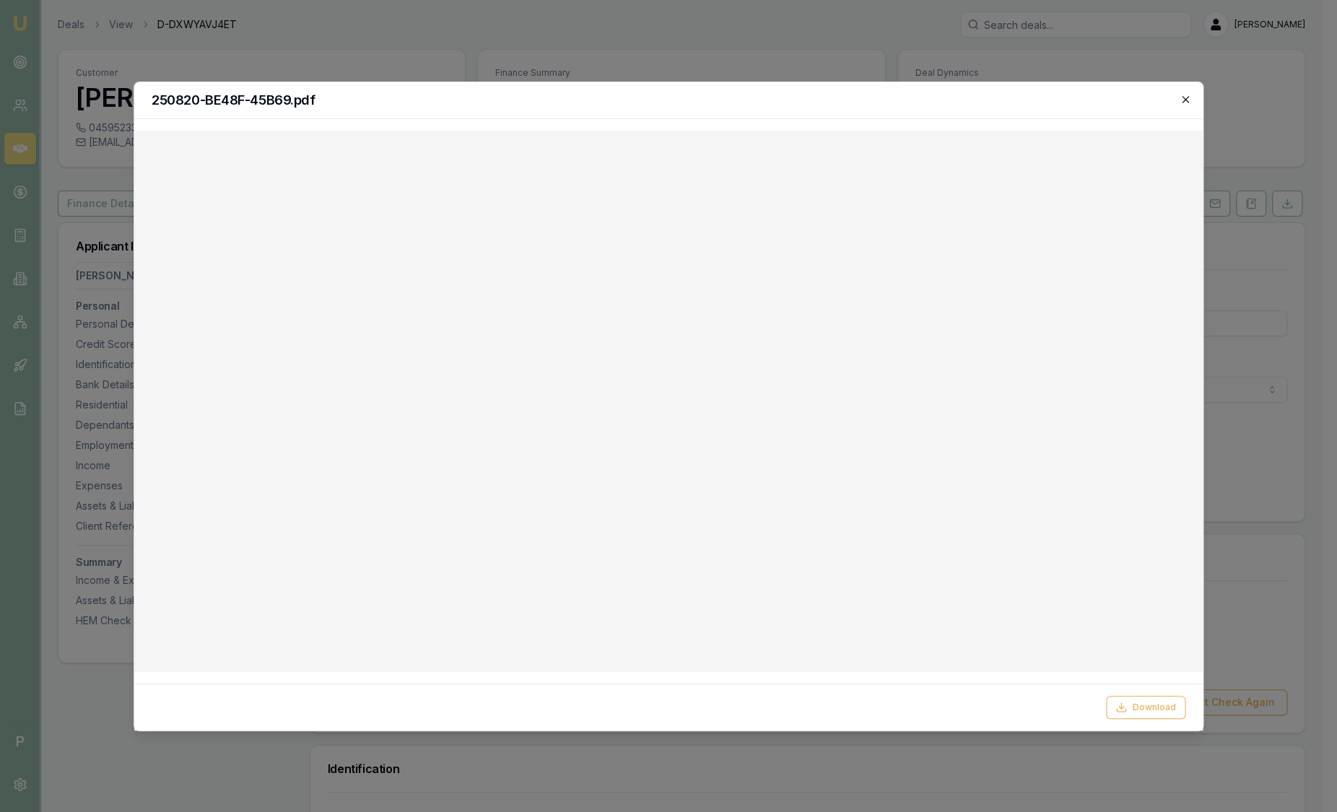
click at [1185, 97] on icon "button" at bounding box center [1186, 100] width 12 height 12
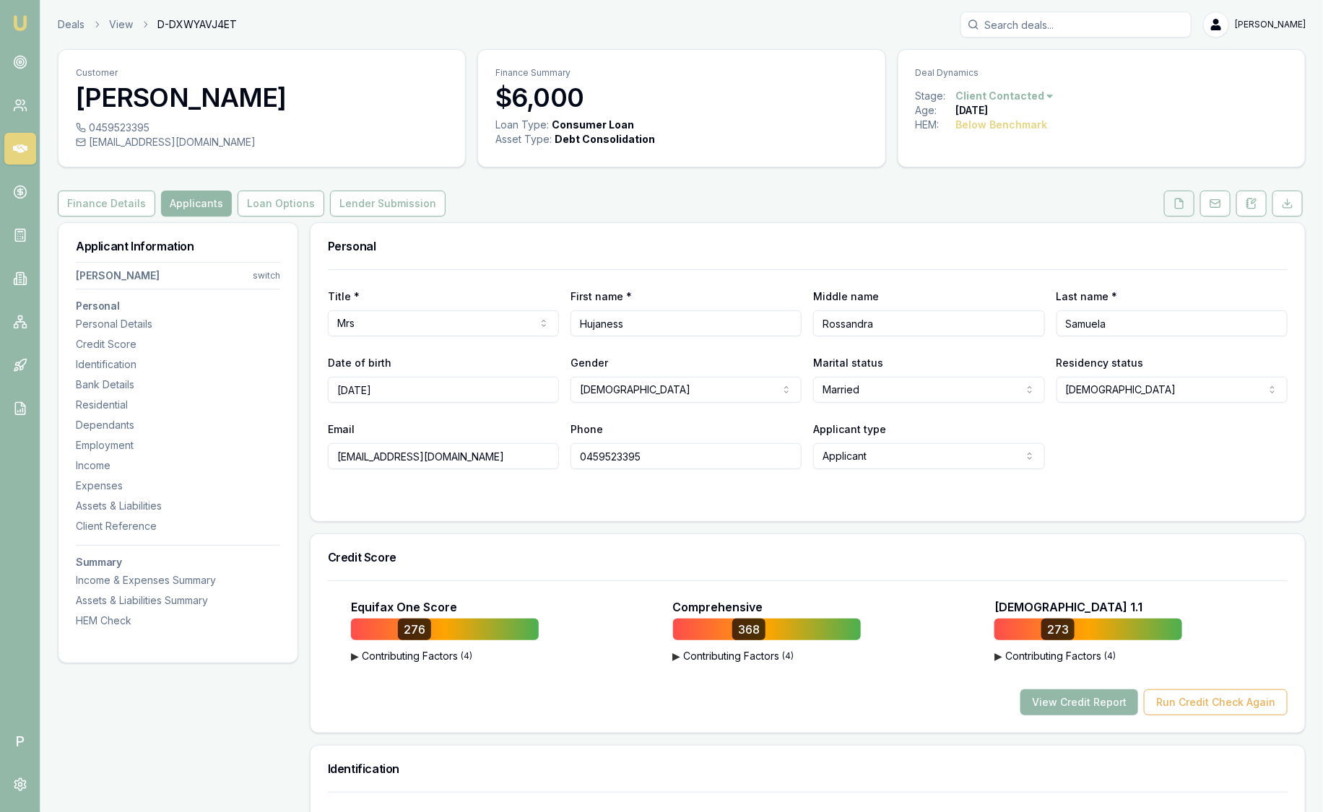
click at [1180, 204] on icon at bounding box center [1179, 204] width 12 height 12
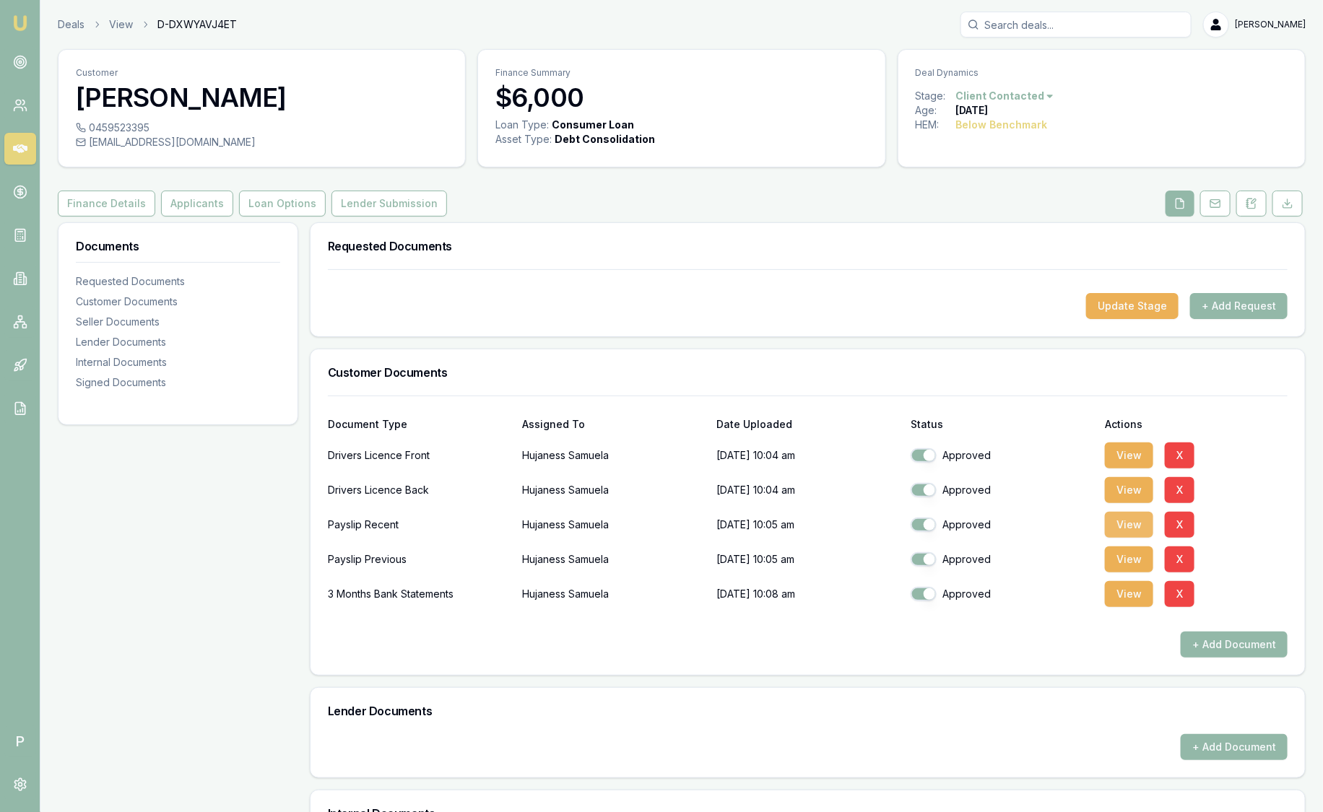
click at [1129, 527] on button "View" at bounding box center [1129, 525] width 48 height 26
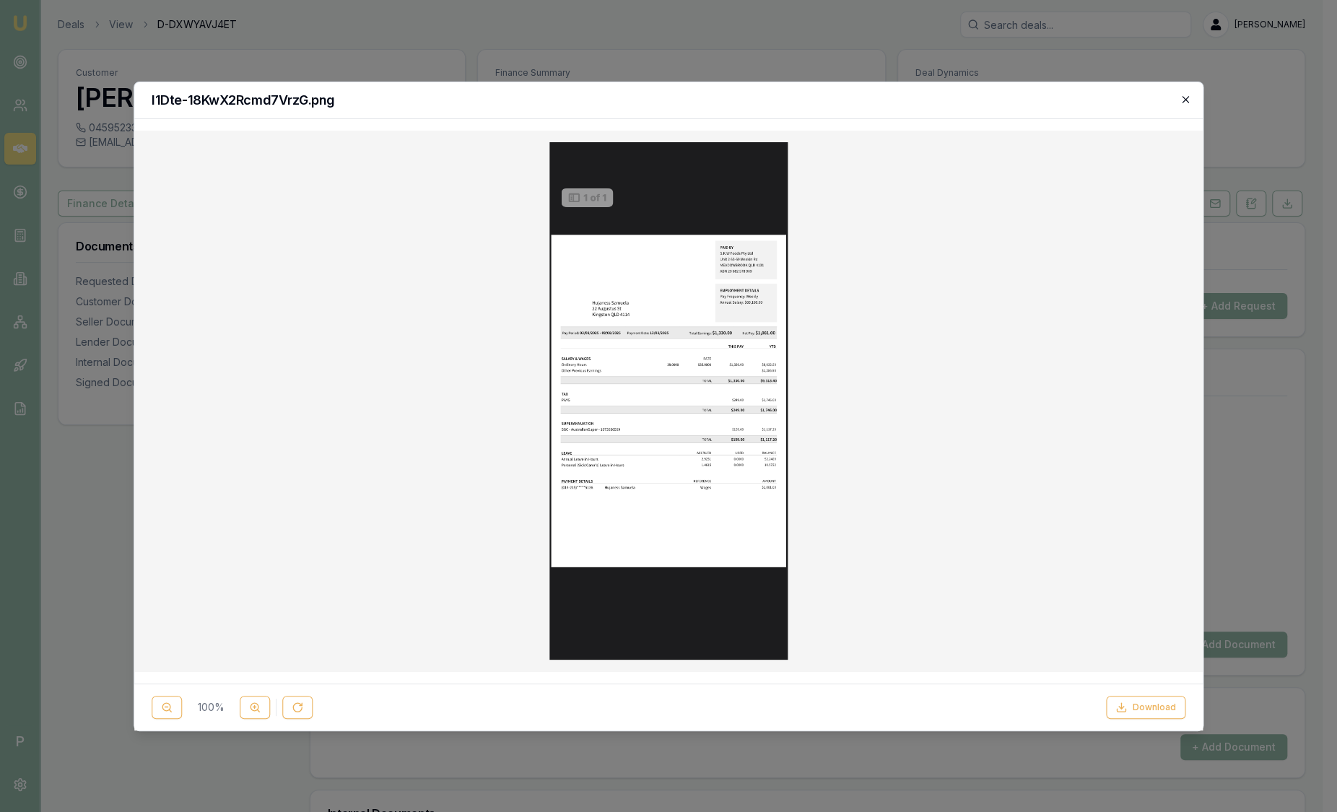
click at [1180, 100] on icon "button" at bounding box center [1186, 100] width 12 height 12
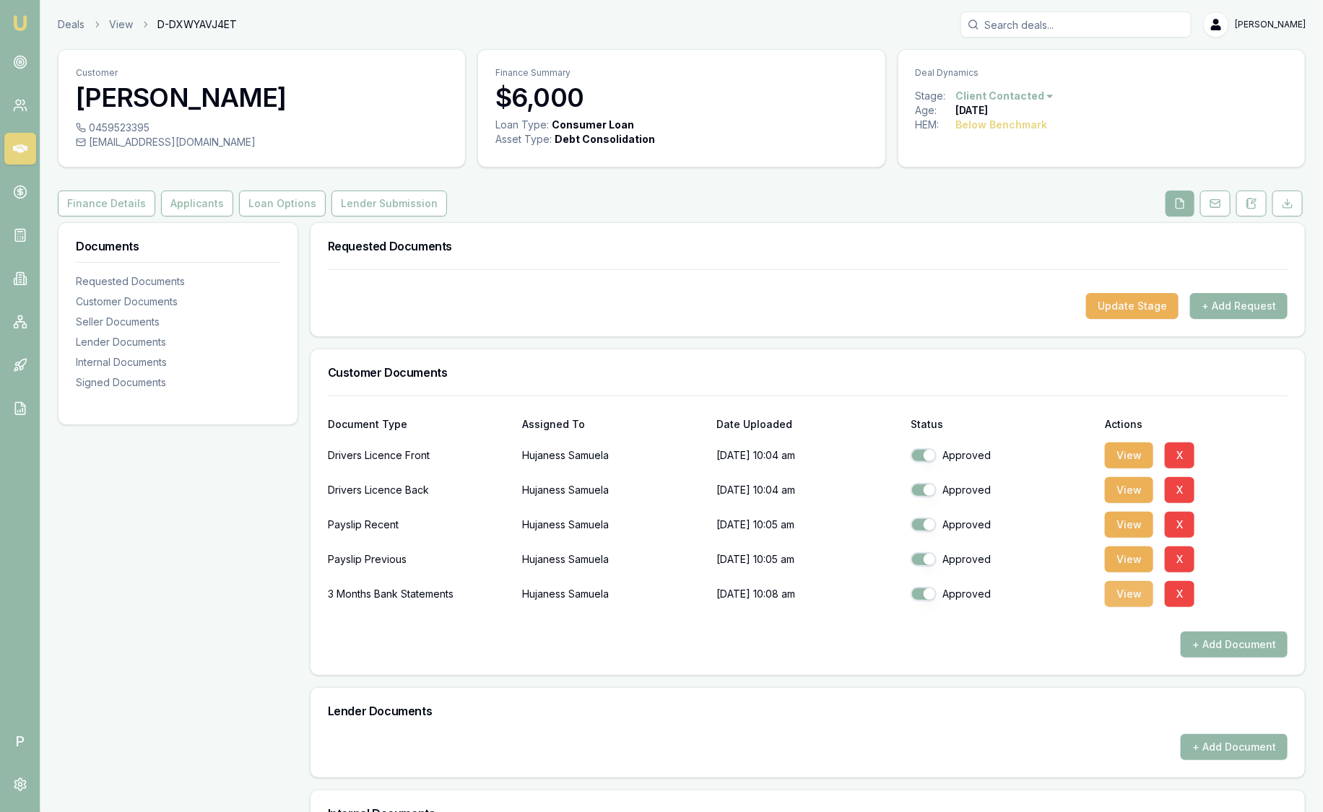
click at [1120, 598] on button "View" at bounding box center [1129, 594] width 48 height 26
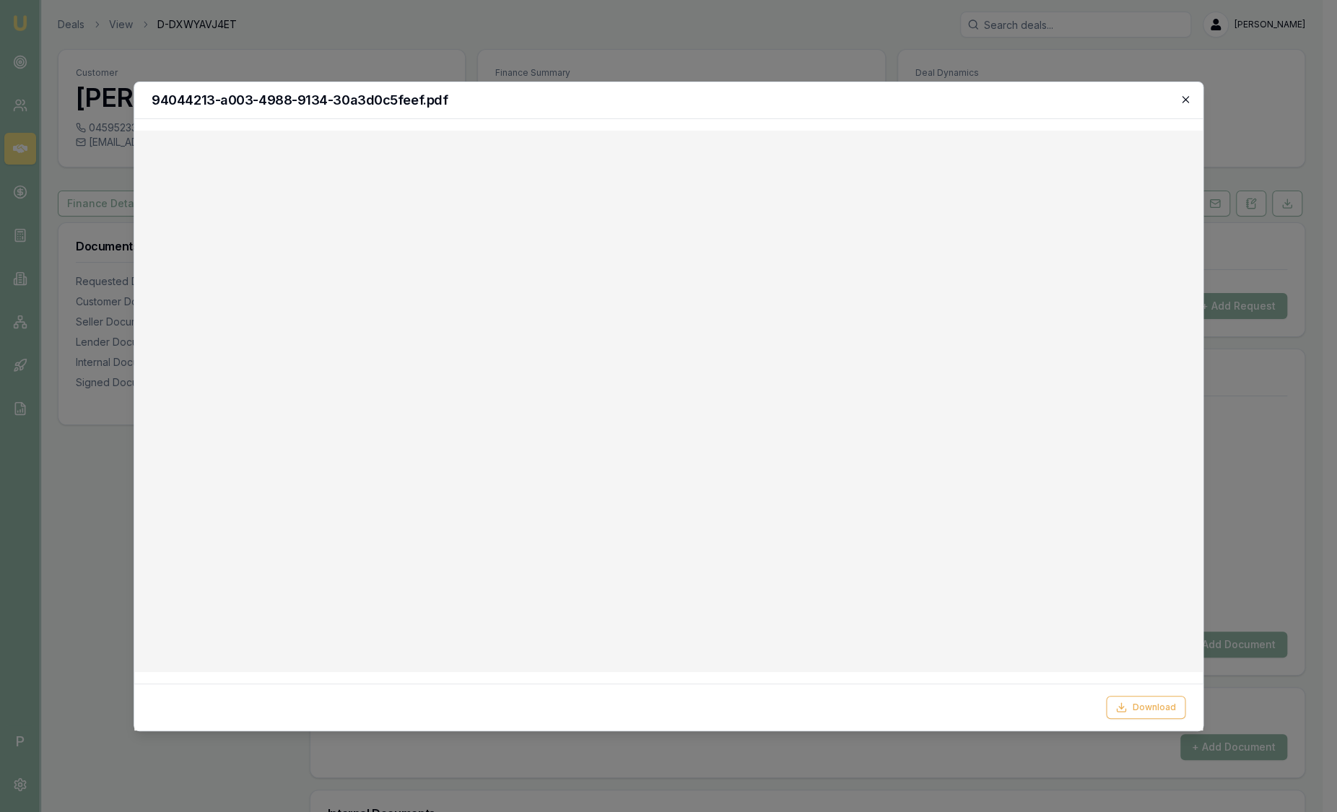
click at [1189, 100] on icon "button" at bounding box center [1186, 100] width 12 height 12
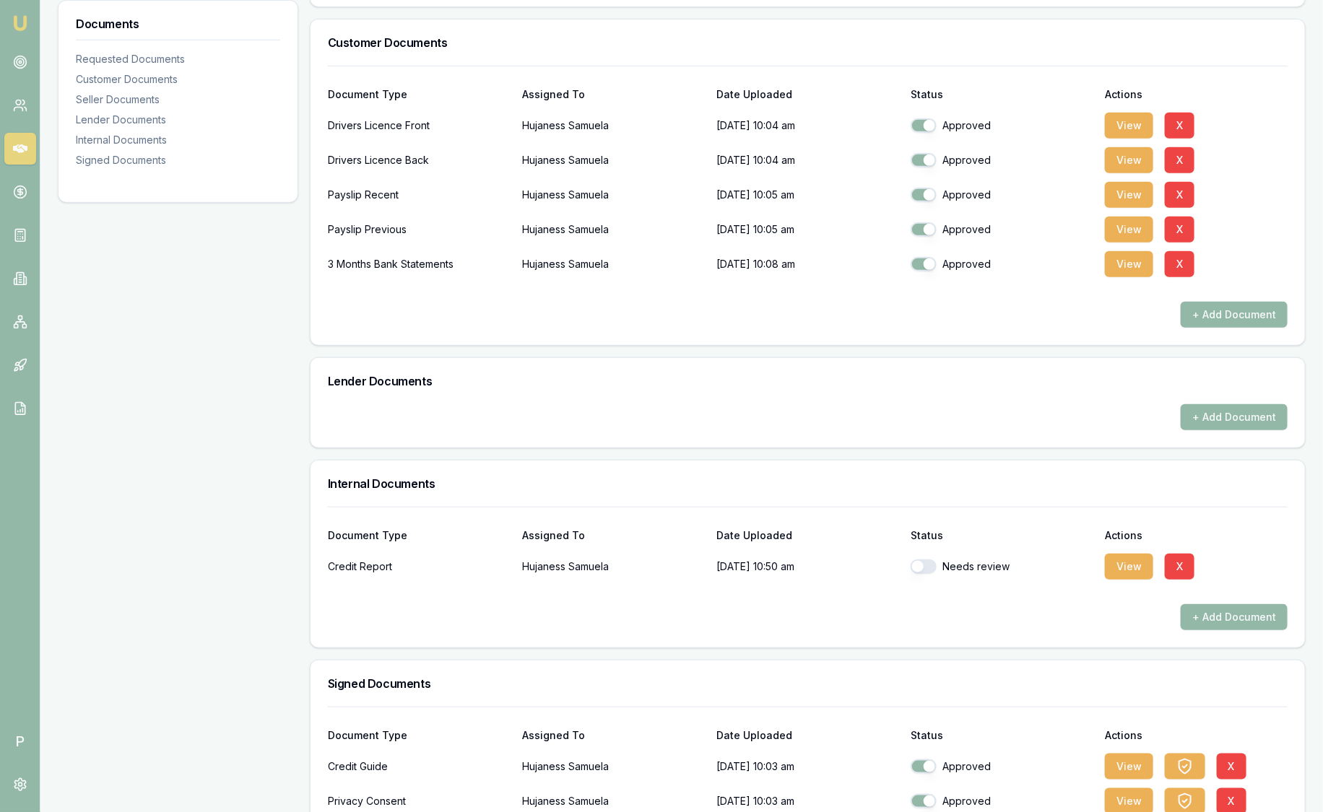
scroll to position [360, 0]
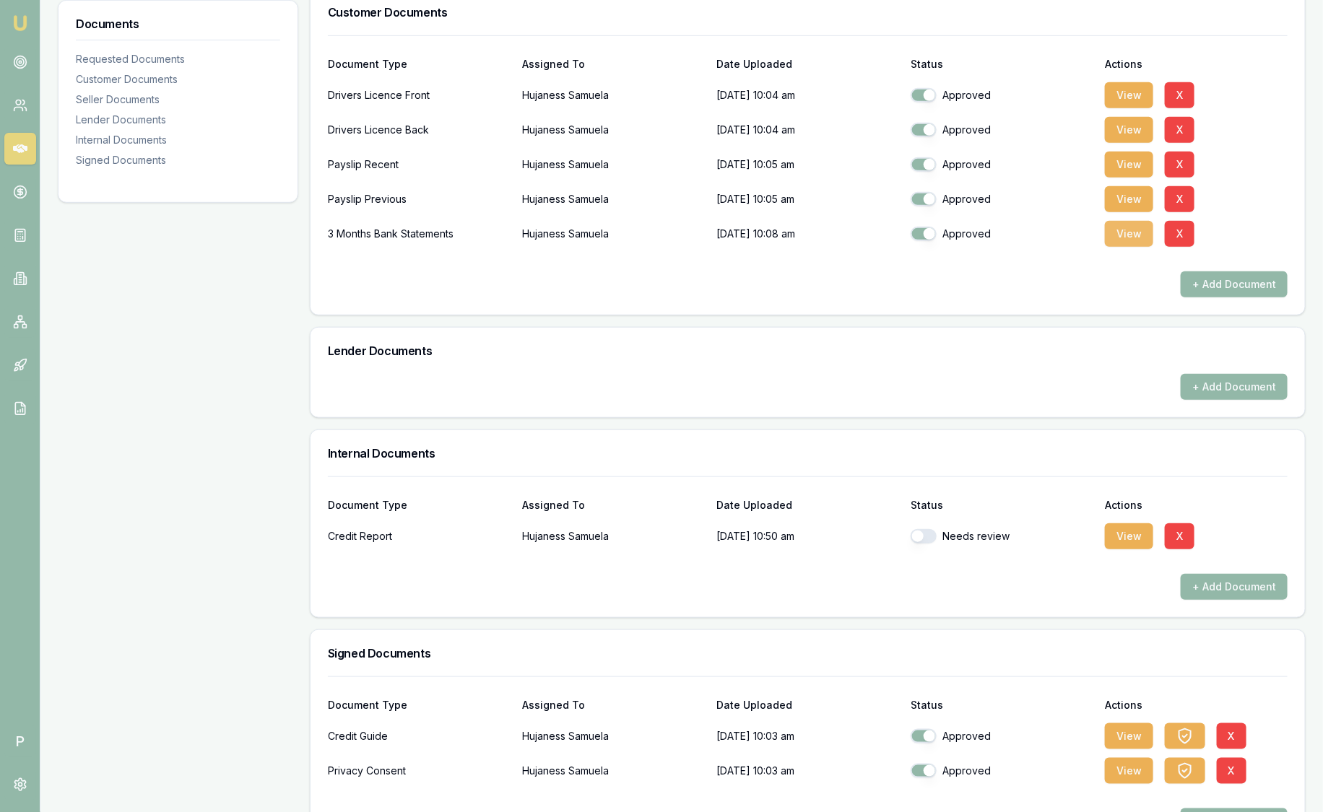
click at [1117, 229] on button "View" at bounding box center [1129, 234] width 48 height 26
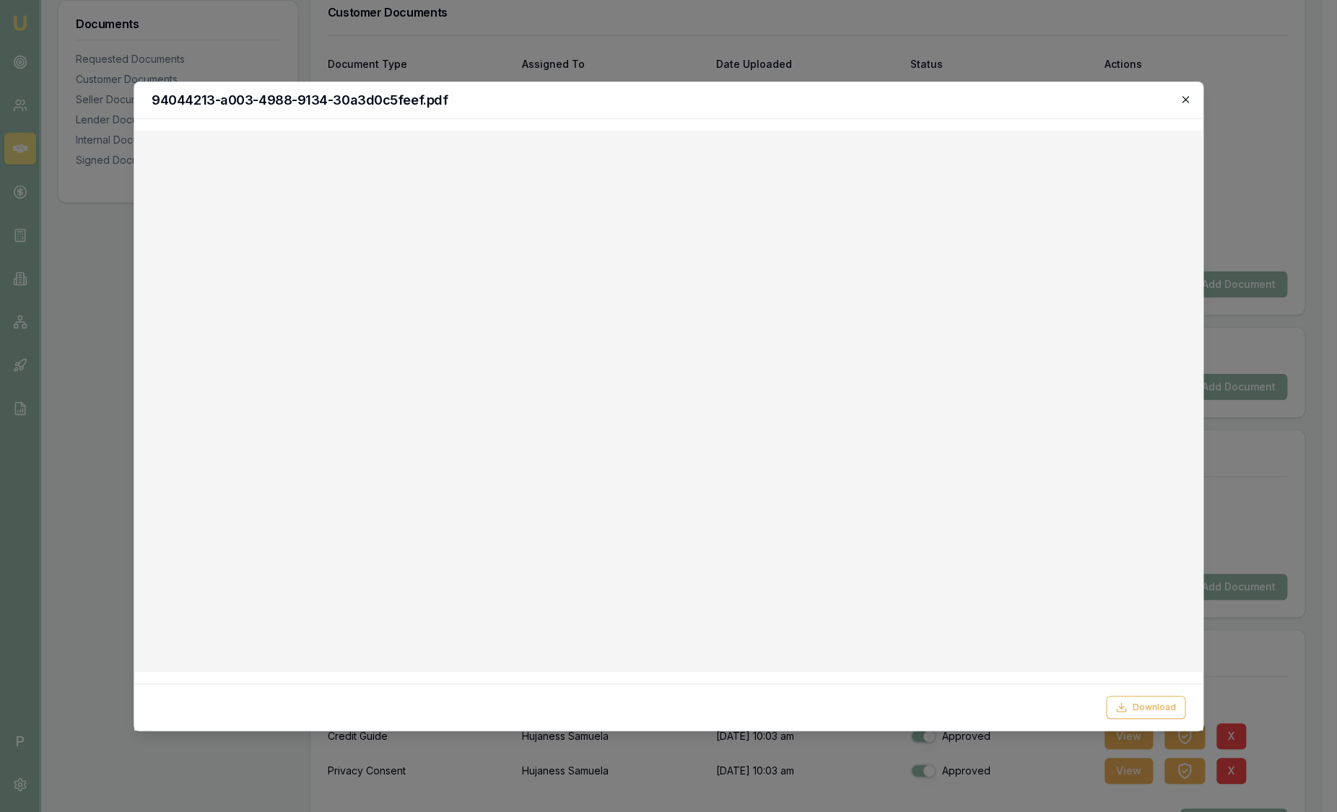
click at [1183, 97] on icon "button" at bounding box center [1186, 100] width 12 height 12
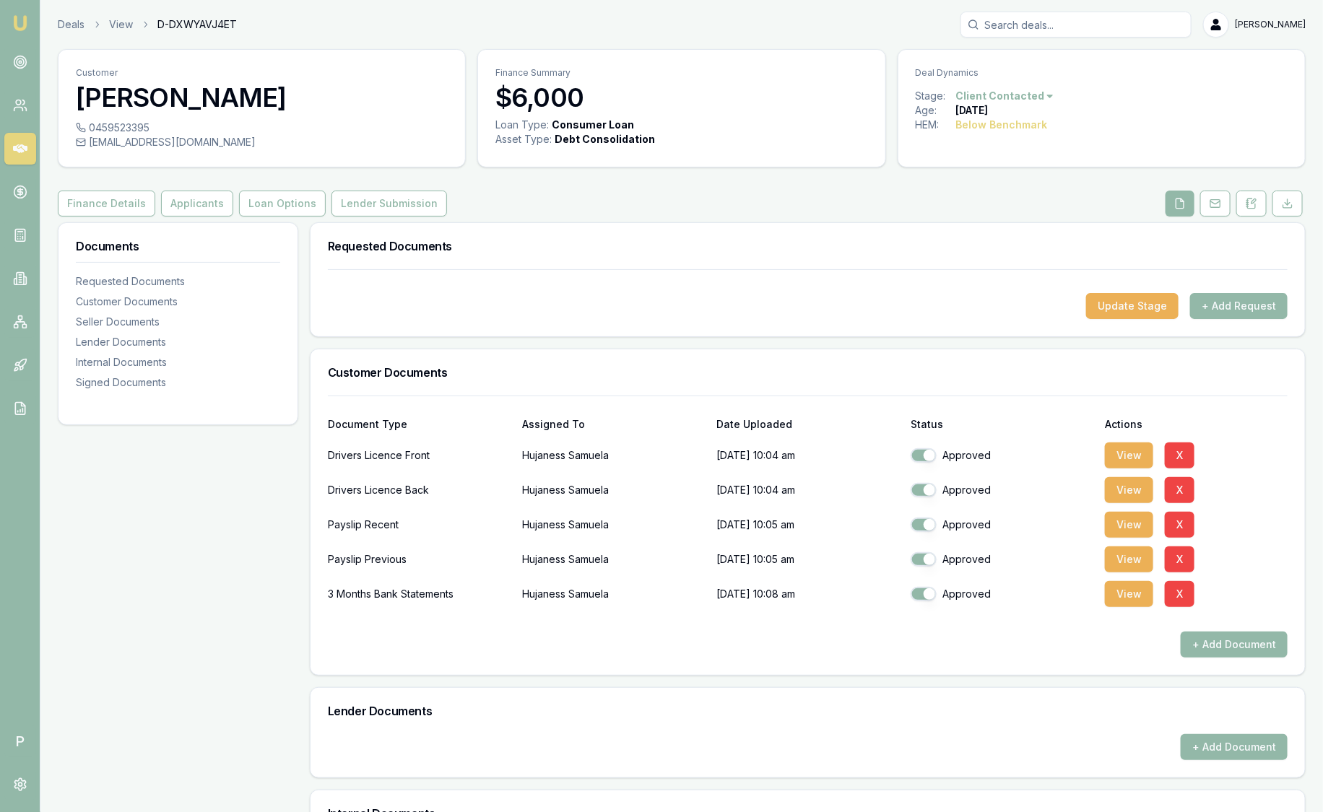
scroll to position [410, 0]
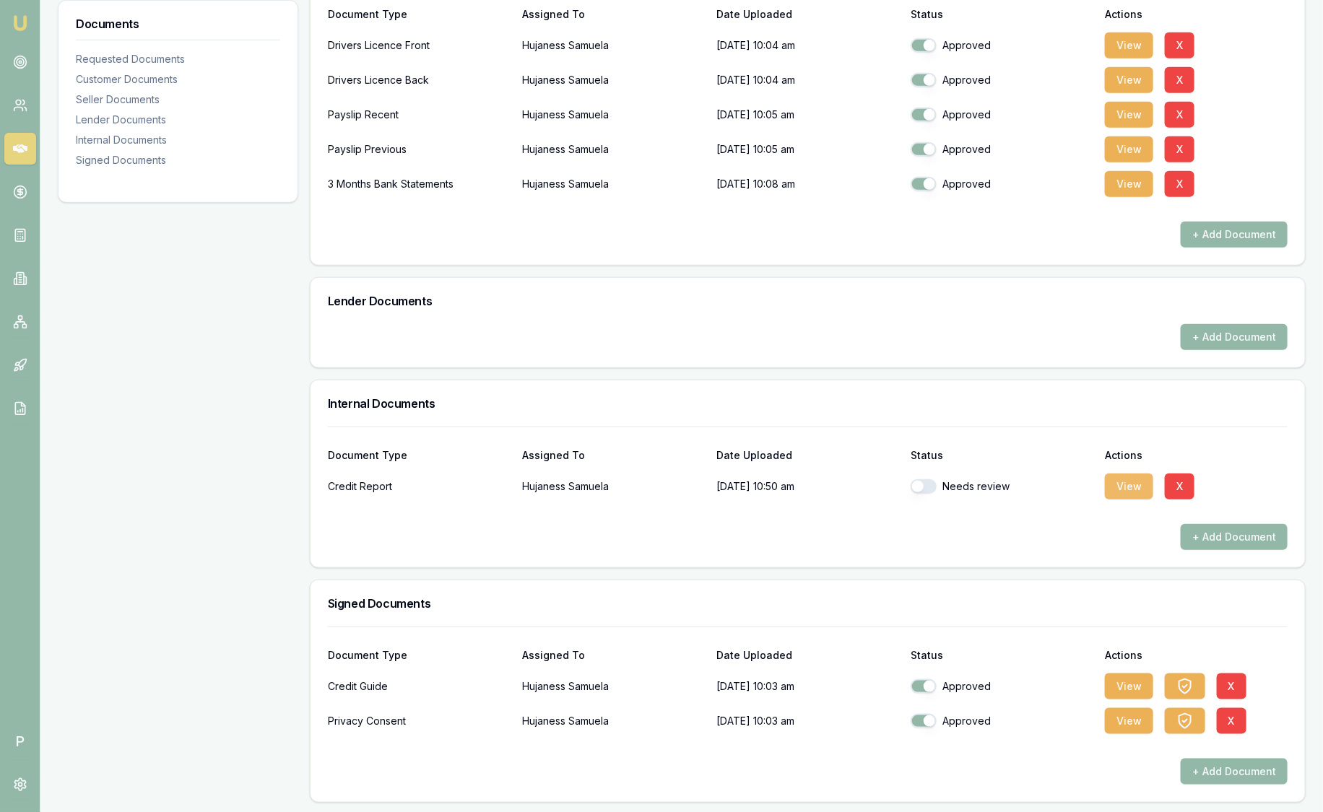
click at [1120, 491] on button "View" at bounding box center [1129, 487] width 48 height 26
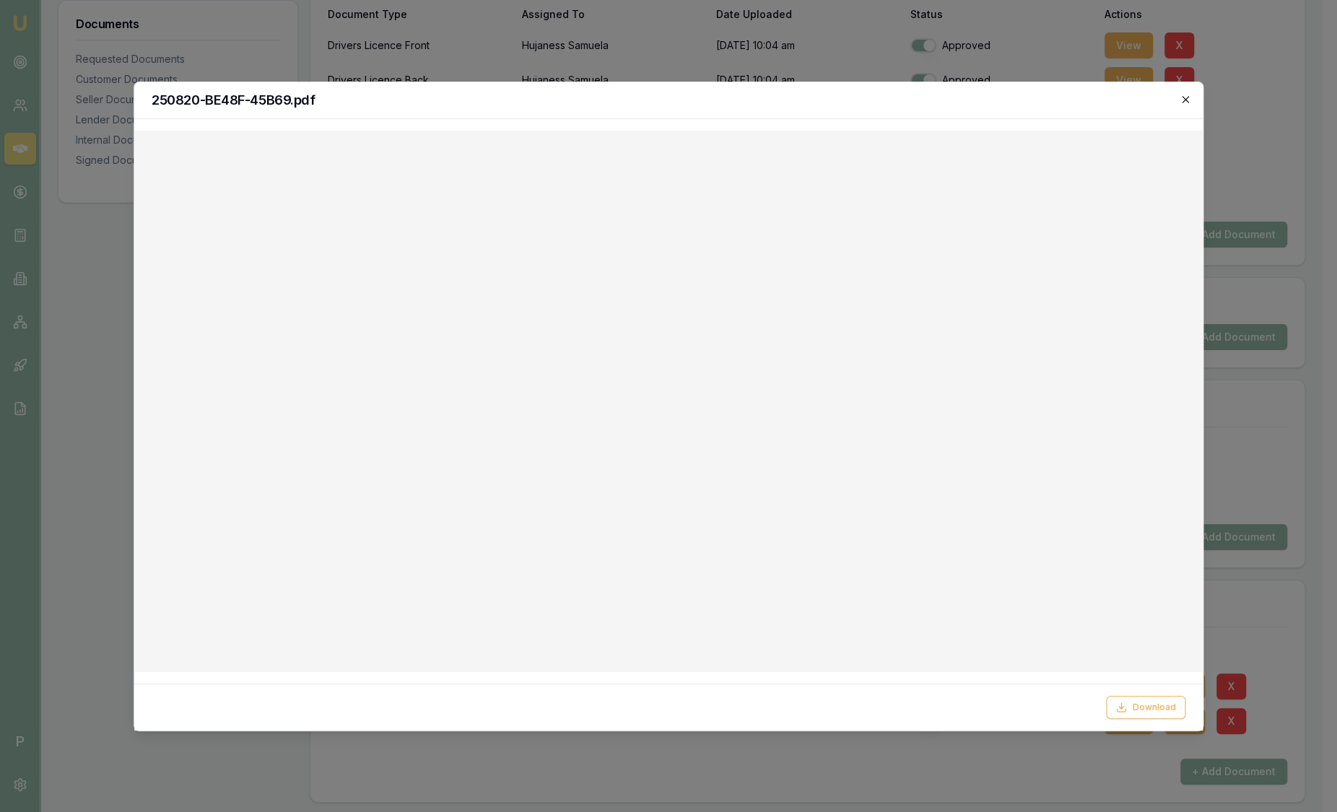
click at [1189, 104] on icon "button" at bounding box center [1186, 100] width 12 height 12
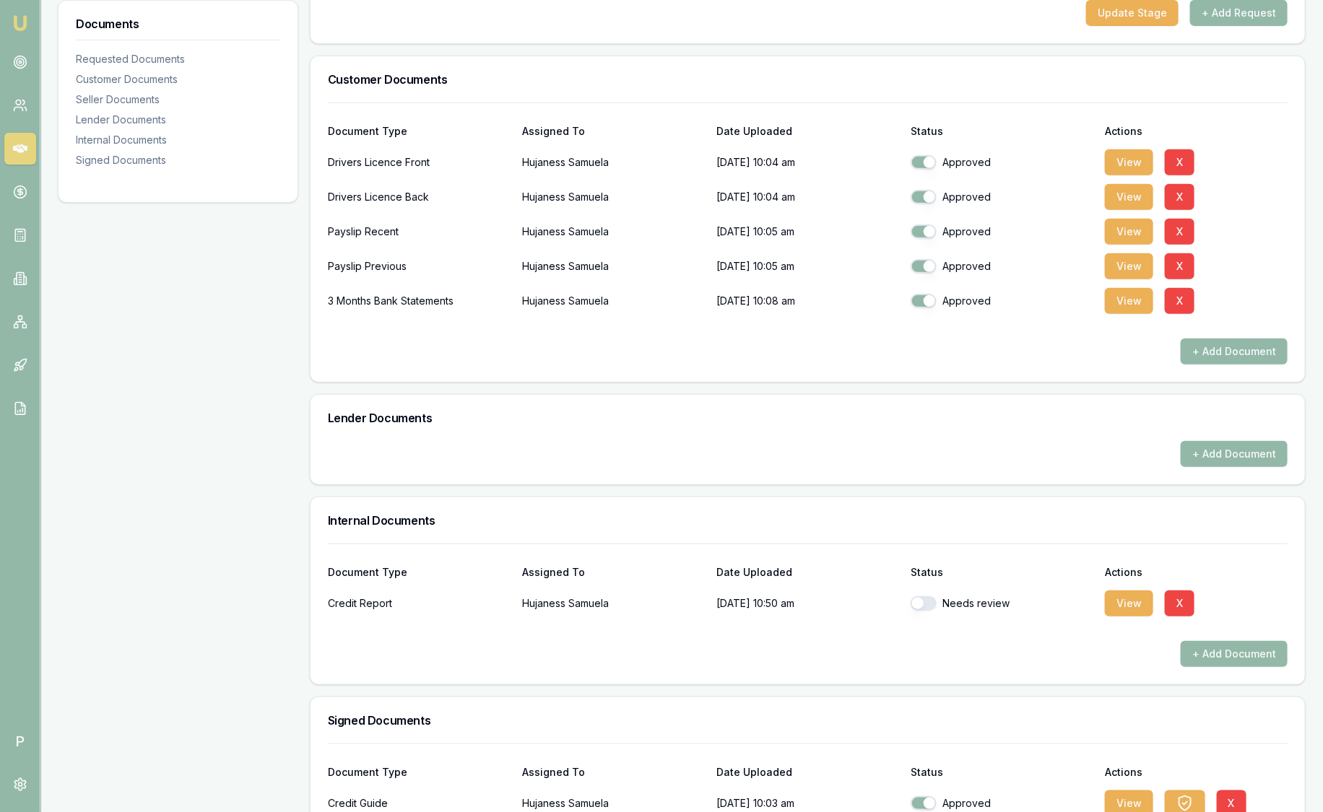
scroll to position [0, 0]
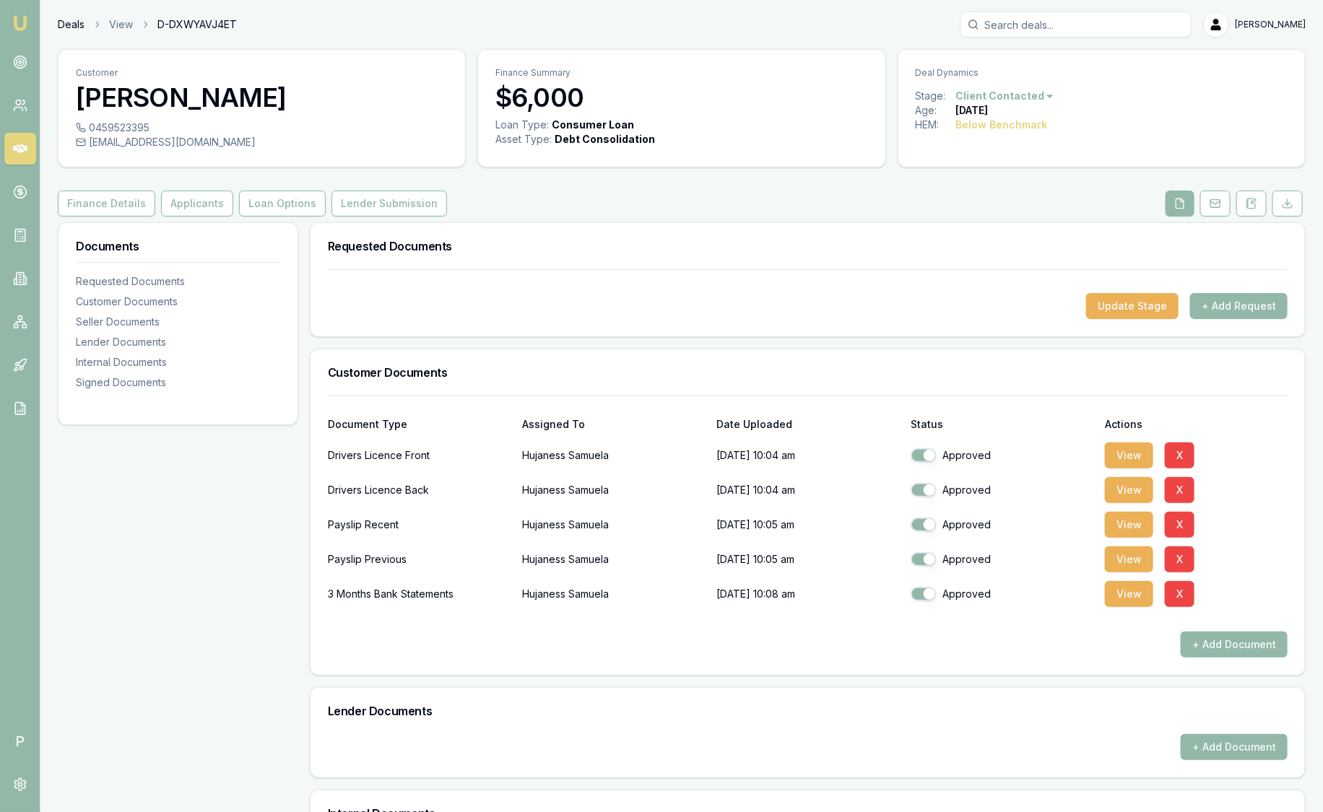
click at [70, 27] on link "Deals" at bounding box center [71, 24] width 27 height 14
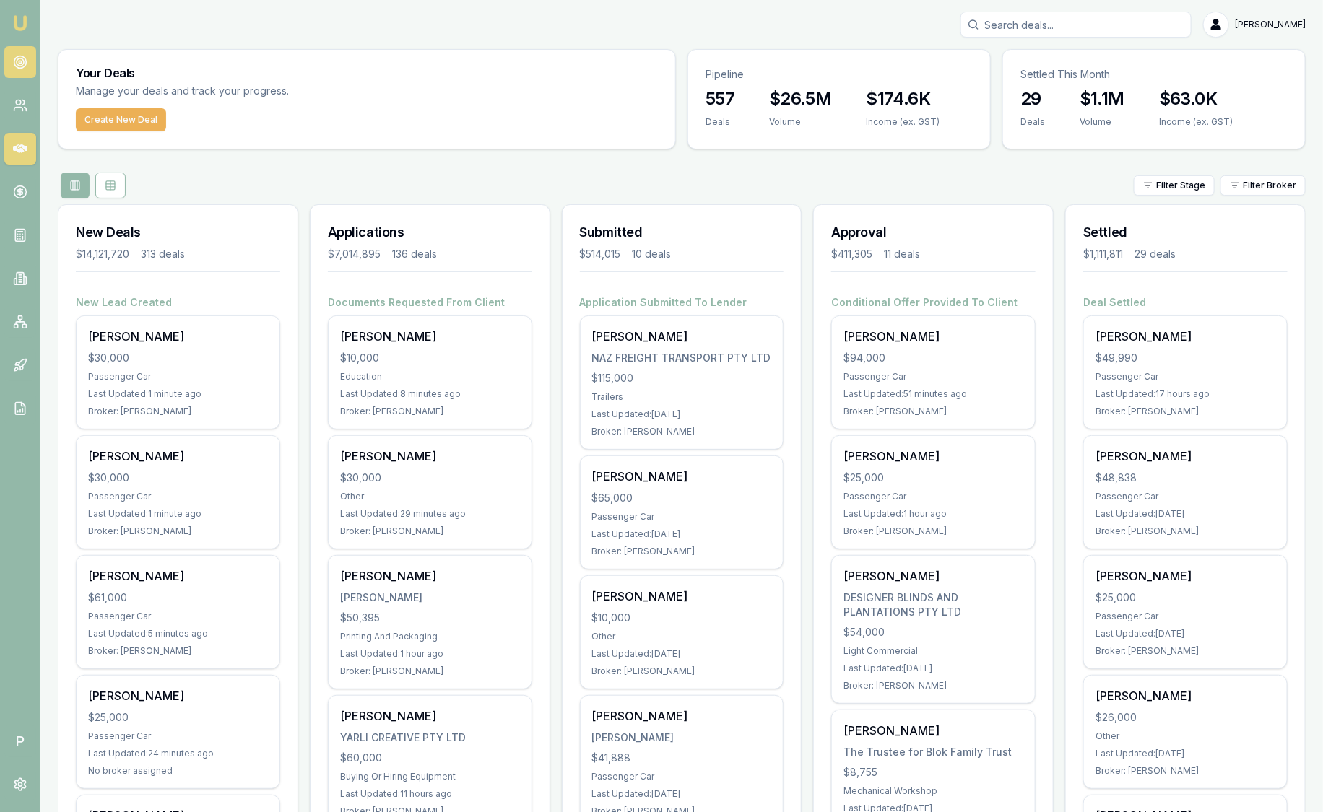
click at [17, 59] on circle at bounding box center [20, 61] width 7 height 7
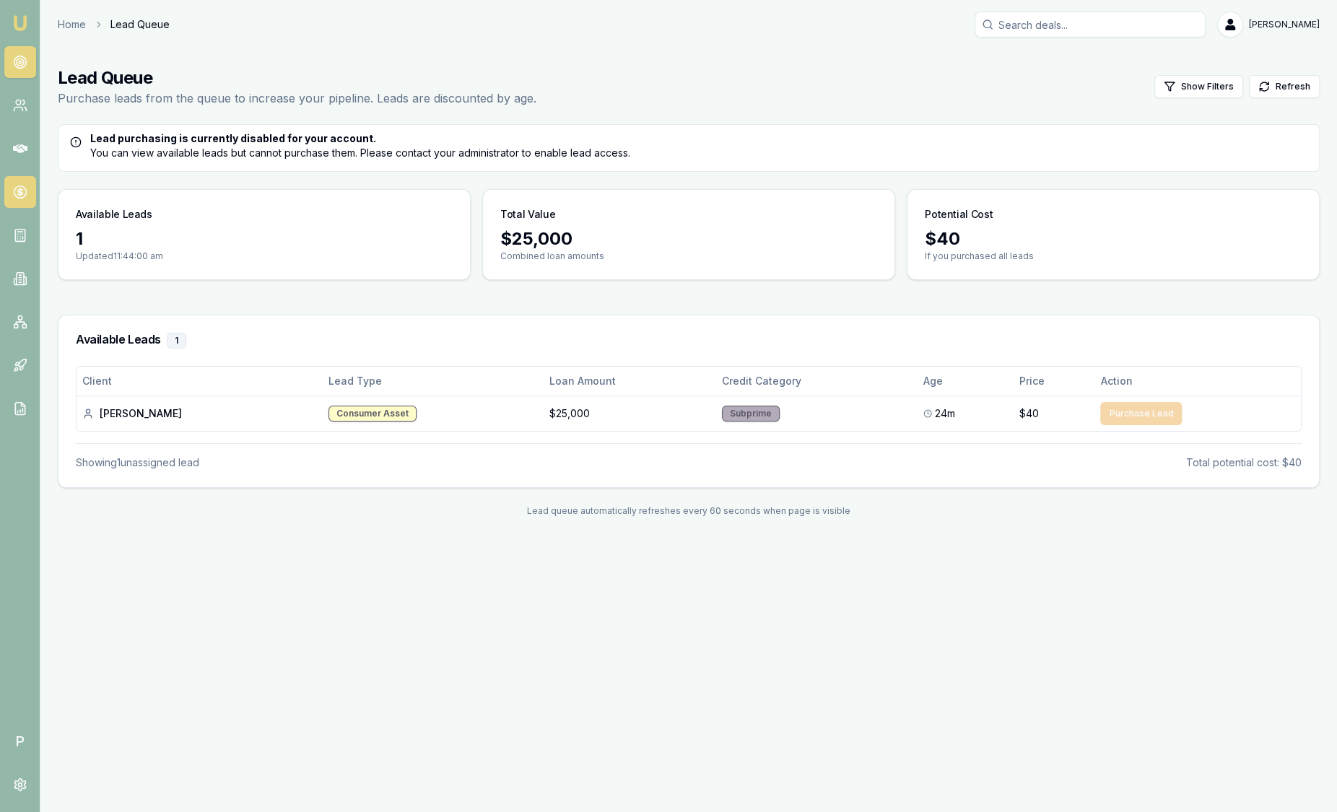
click at [17, 192] on icon at bounding box center [20, 192] width 14 height 14
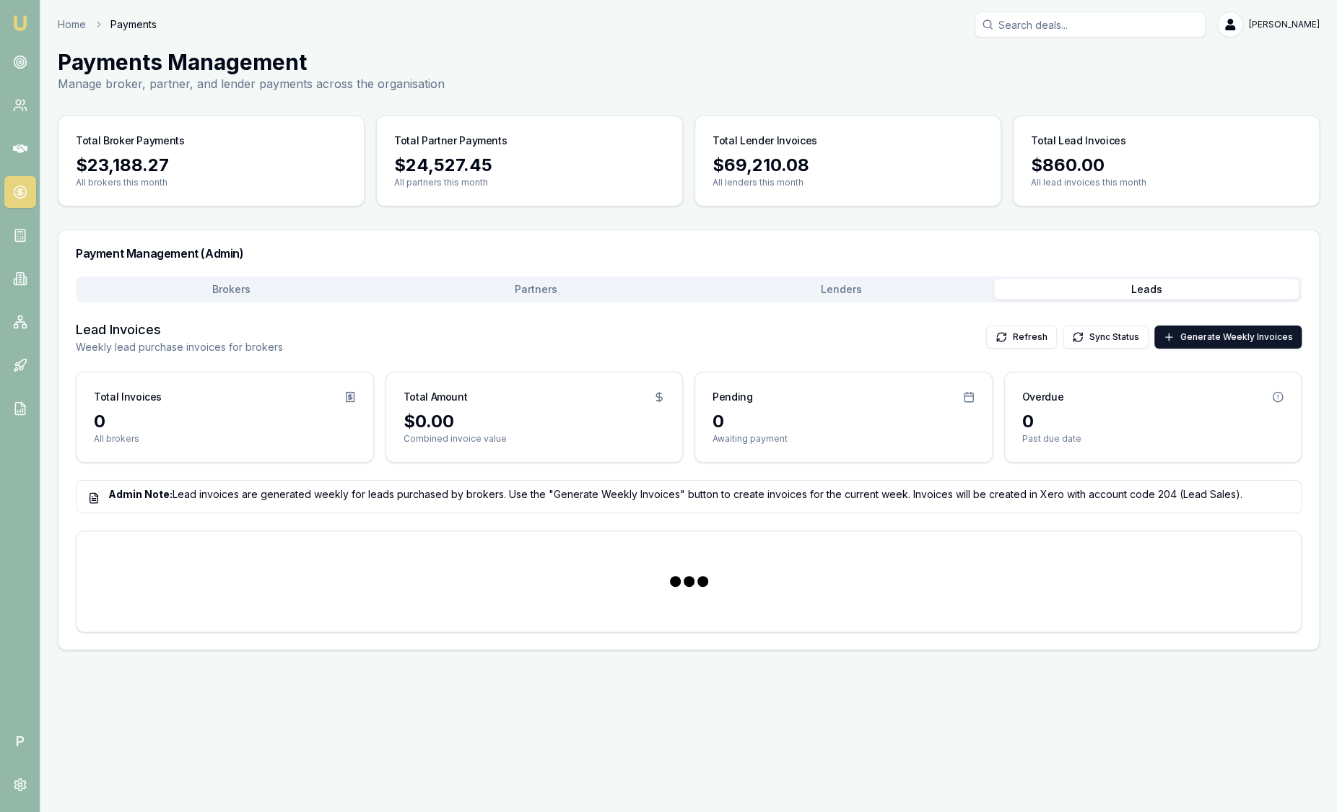
click at [1104, 290] on button "Leads" at bounding box center [1146, 289] width 305 height 20
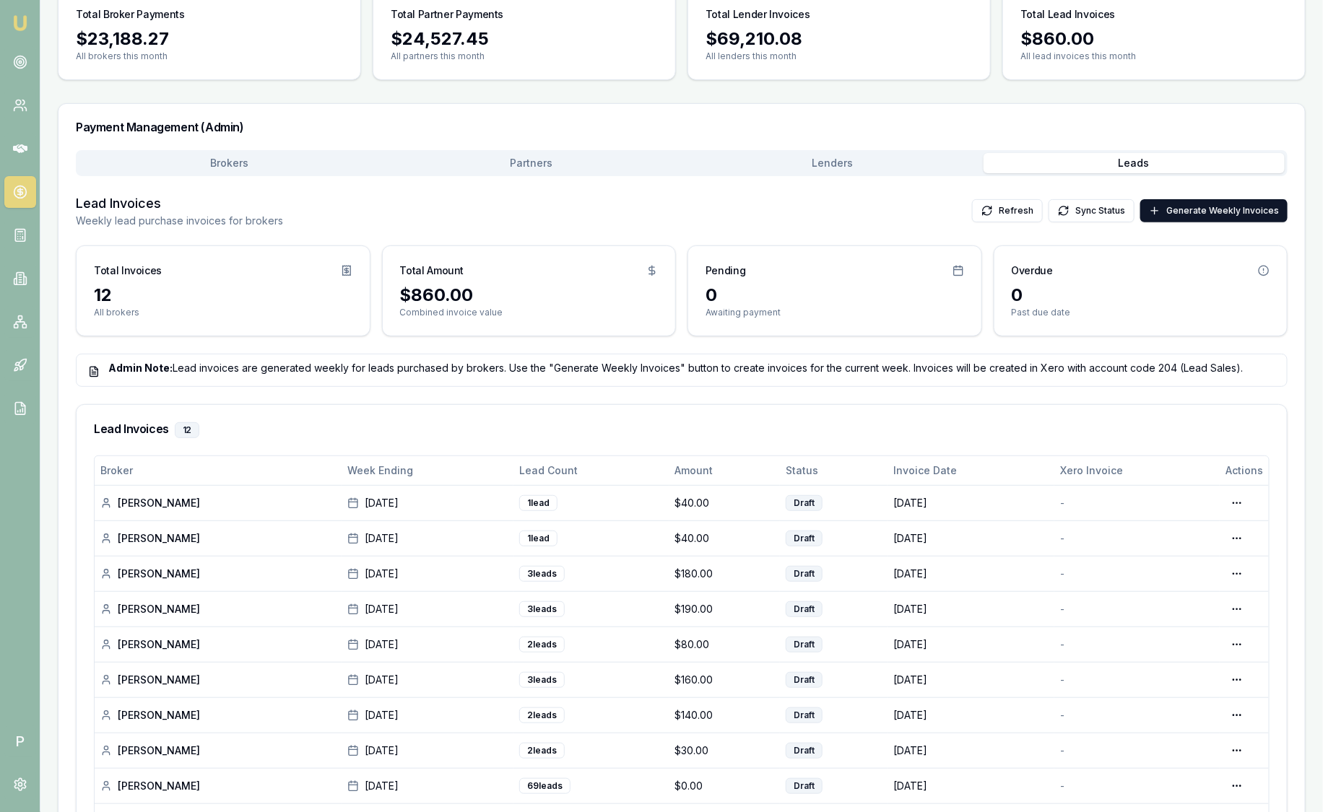
scroll to position [126, 0]
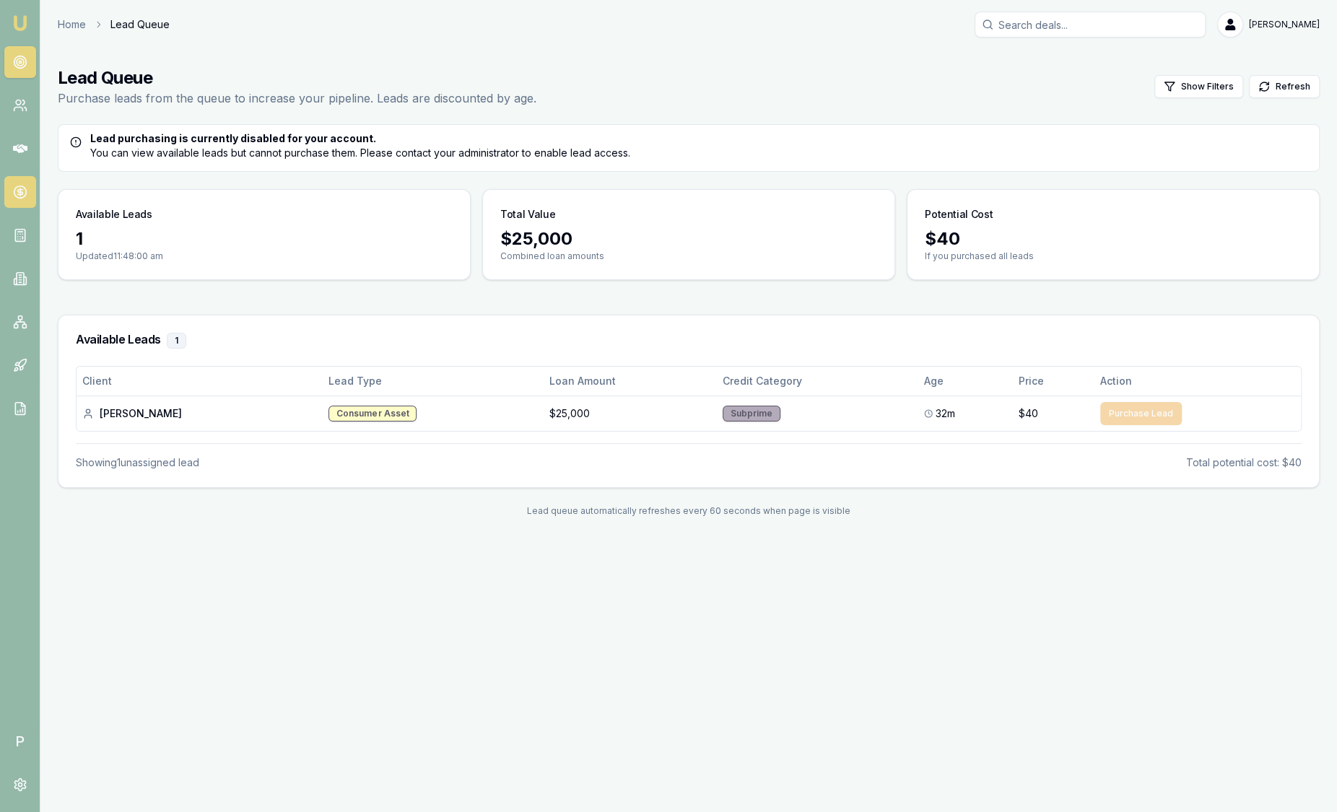
click at [21, 183] on link at bounding box center [20, 192] width 32 height 32
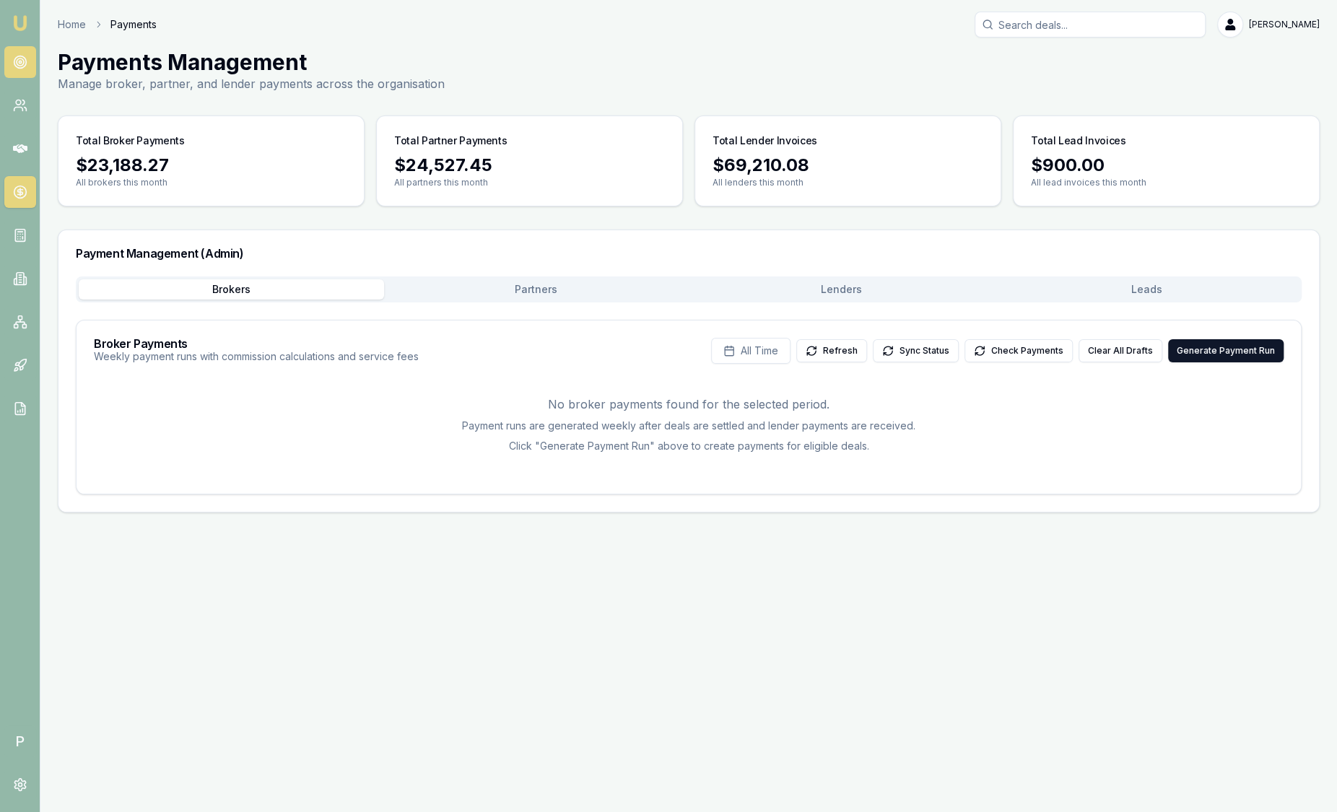
click at [23, 63] on circle at bounding box center [20, 61] width 7 height 7
